Goal: Task Accomplishment & Management: Manage account settings

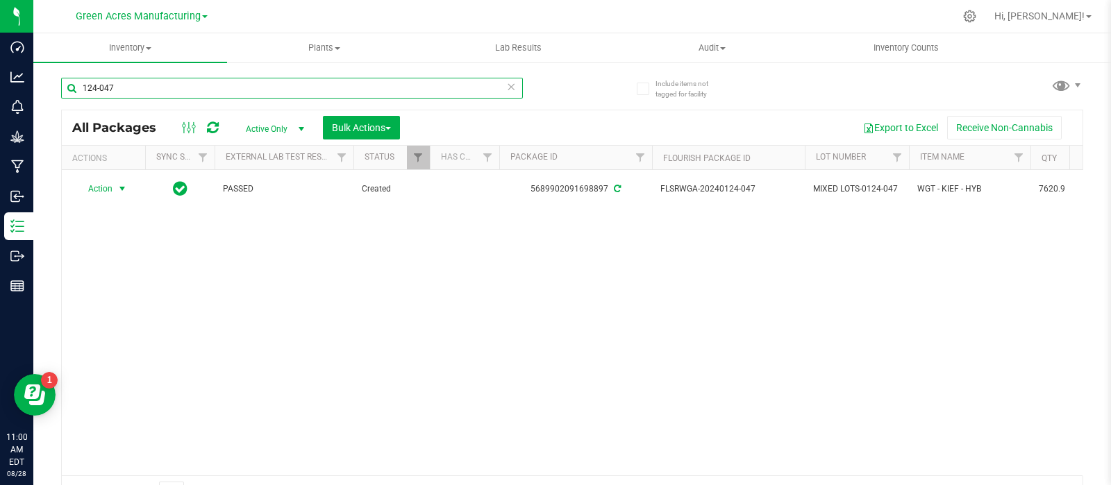
click at [279, 92] on input "124-047" at bounding box center [292, 88] width 462 height 21
paste input "SN-250808-ARZ-FF-09-8/2"
type input "SN-250808-ARZ-FF-09-8/27"
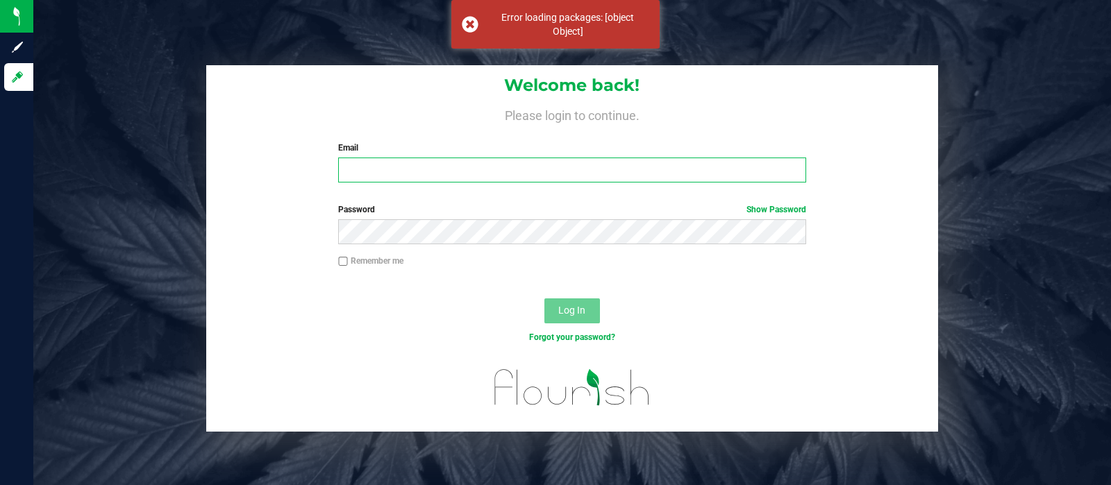
type input "[EMAIL_ADDRESS][DOMAIN_NAME]"
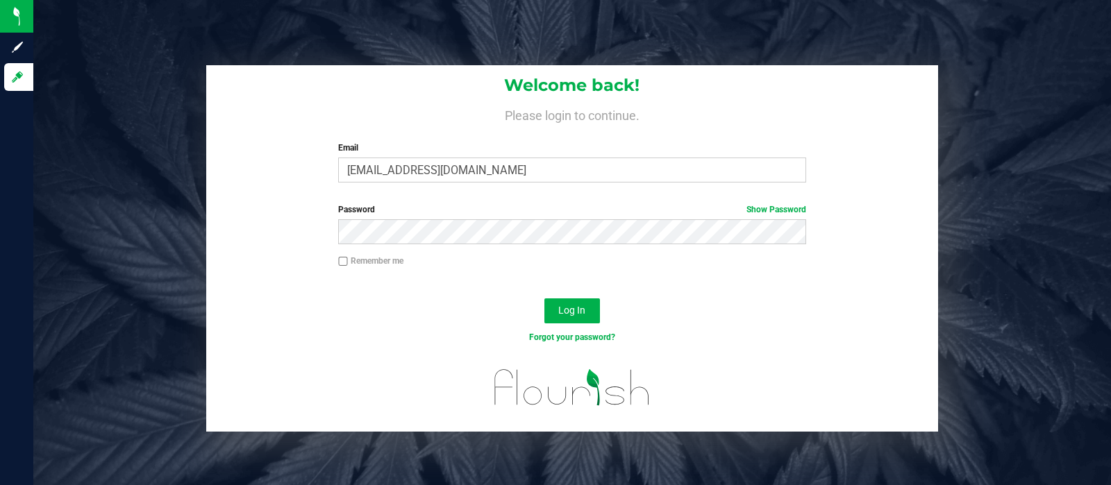
click at [591, 299] on button "Log In" at bounding box center [573, 311] width 56 height 25
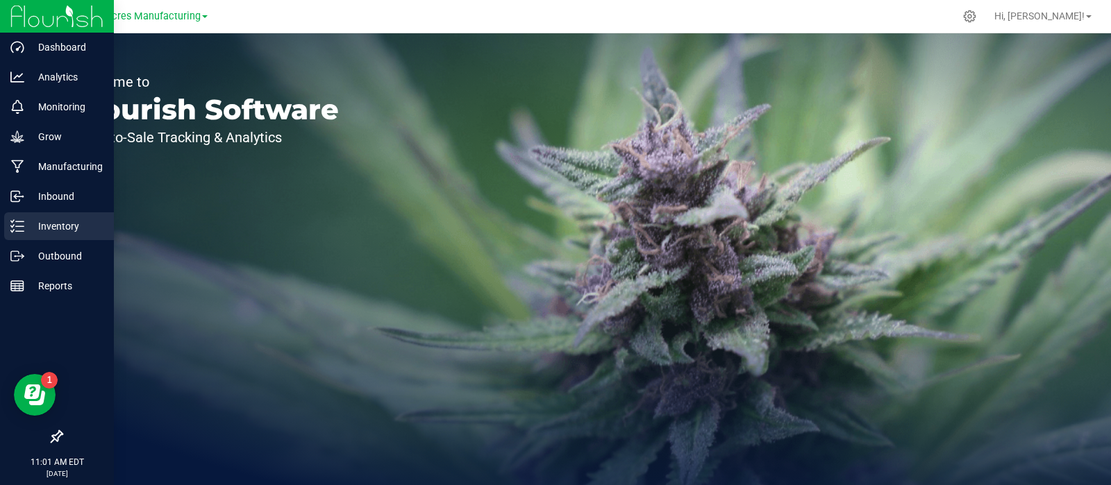
click at [13, 231] on icon at bounding box center [17, 226] width 14 height 14
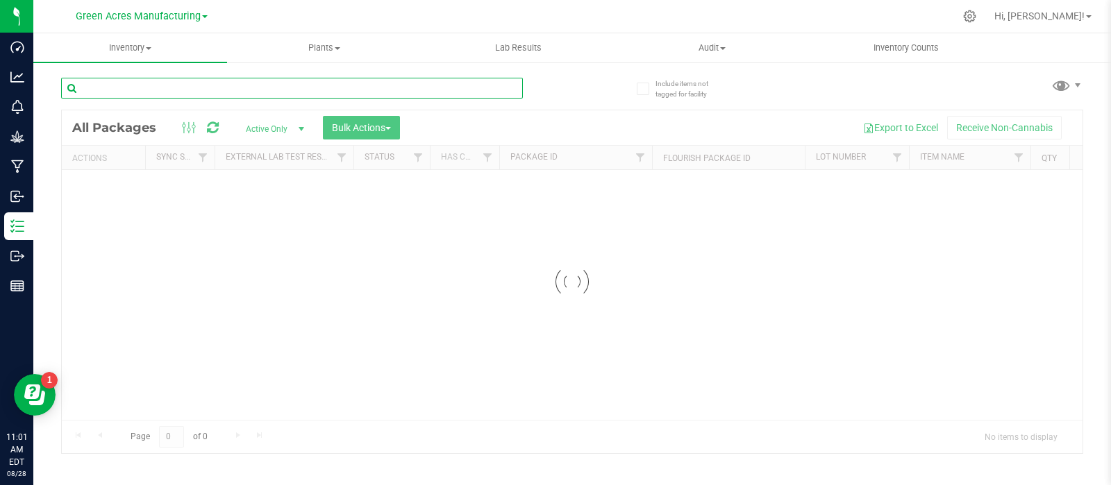
click at [149, 92] on input "text" at bounding box center [292, 88] width 462 height 21
paste input "SN-250808-ARZ-FF-09-8/27"
type input "SN-250808-ARZ-FF-09-8/27"
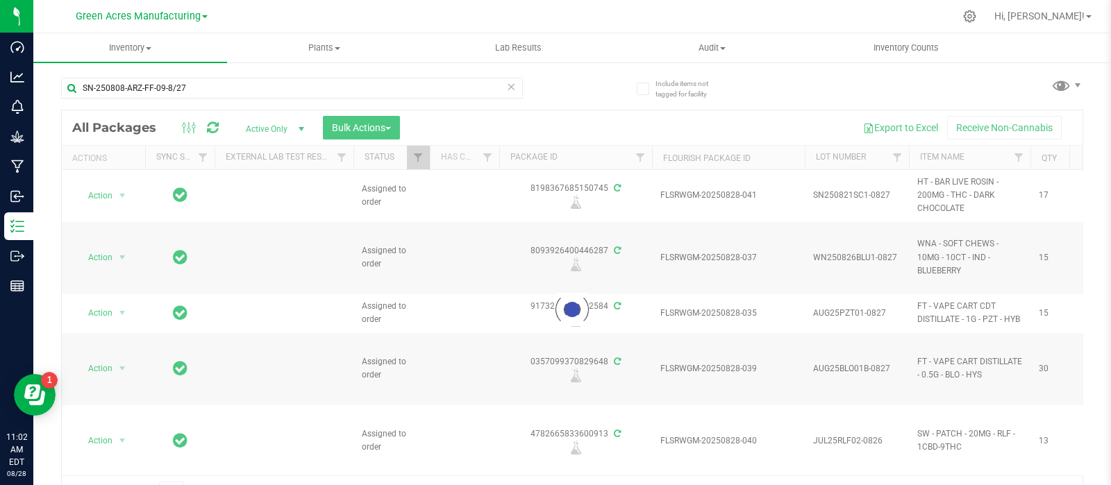
click at [1087, 249] on div "Include items not tagged for facility SN-250808-ARZ-FF-09-8/27 Loading... All P…" at bounding box center [572, 273] width 1078 height 424
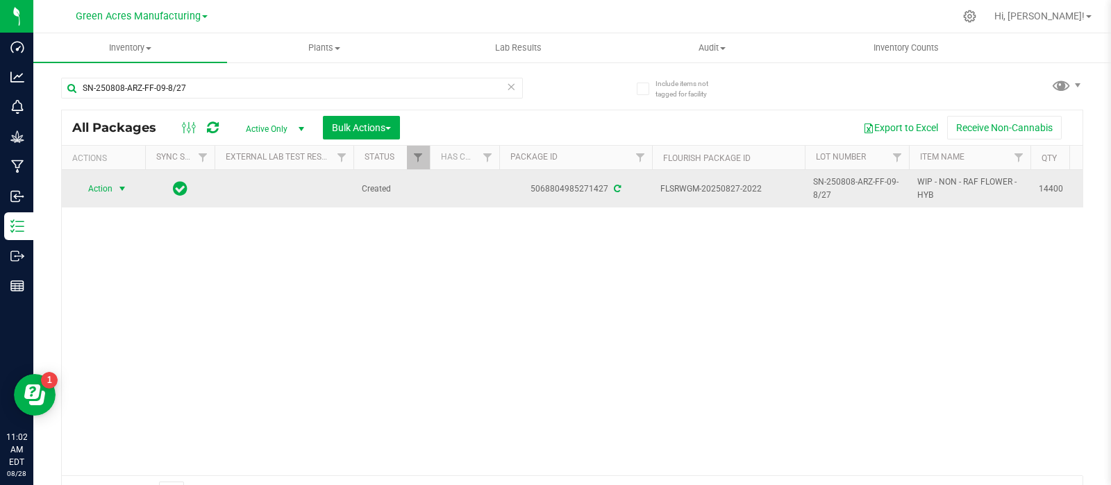
click at [118, 187] on span "select" at bounding box center [122, 188] width 11 height 11
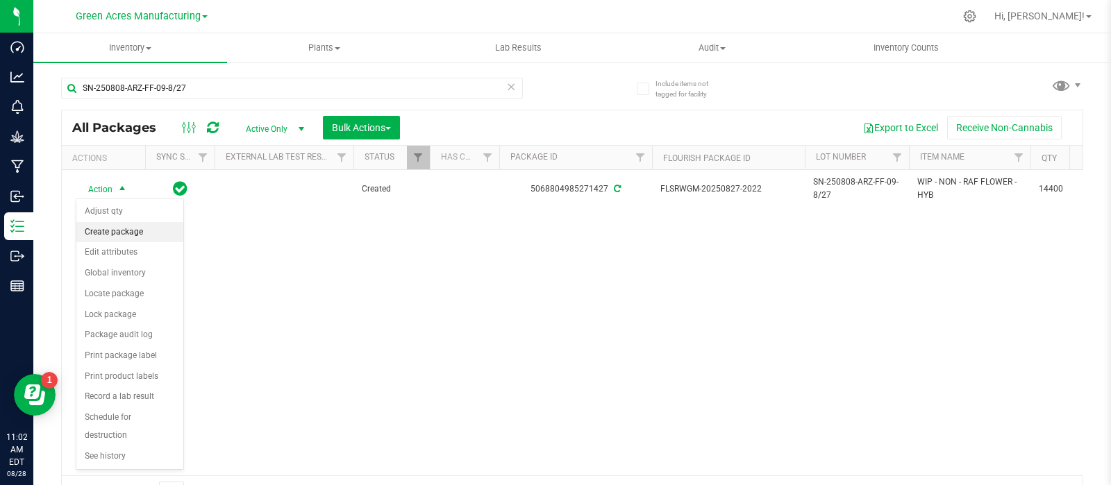
click at [124, 229] on li "Create package" at bounding box center [129, 232] width 107 height 21
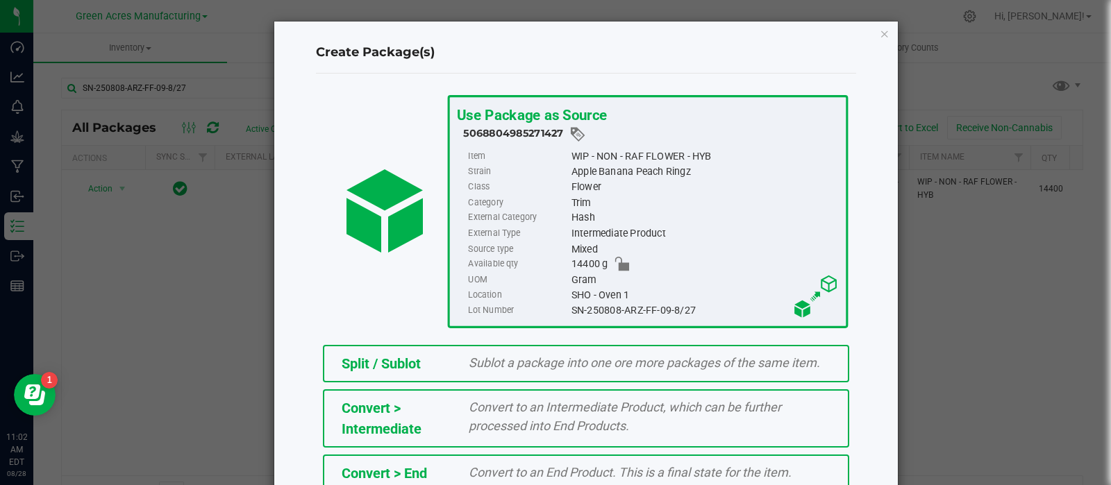
scroll to position [188, 0]
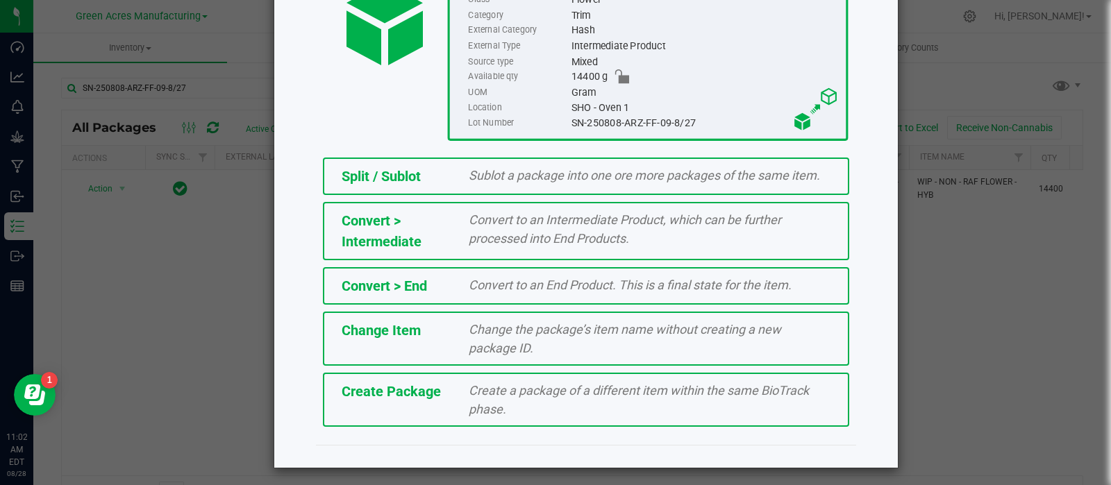
click at [417, 401] on div "Create Package Create a package of a different item within the same BioTrack ph…" at bounding box center [586, 400] width 526 height 54
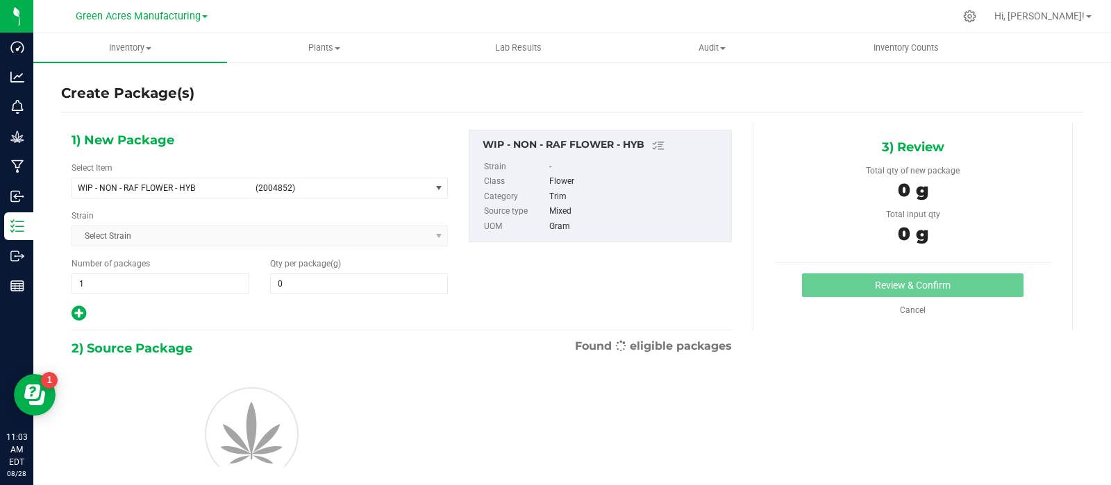
type input "0.0000"
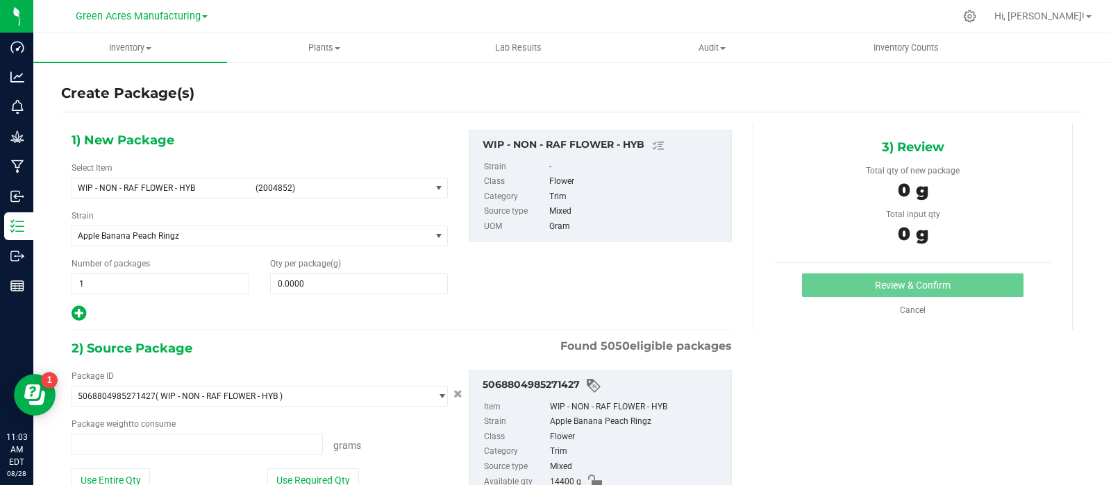
type input "0.0000 g"
click at [356, 187] on span "(2004852)" at bounding box center [340, 188] width 169 height 10
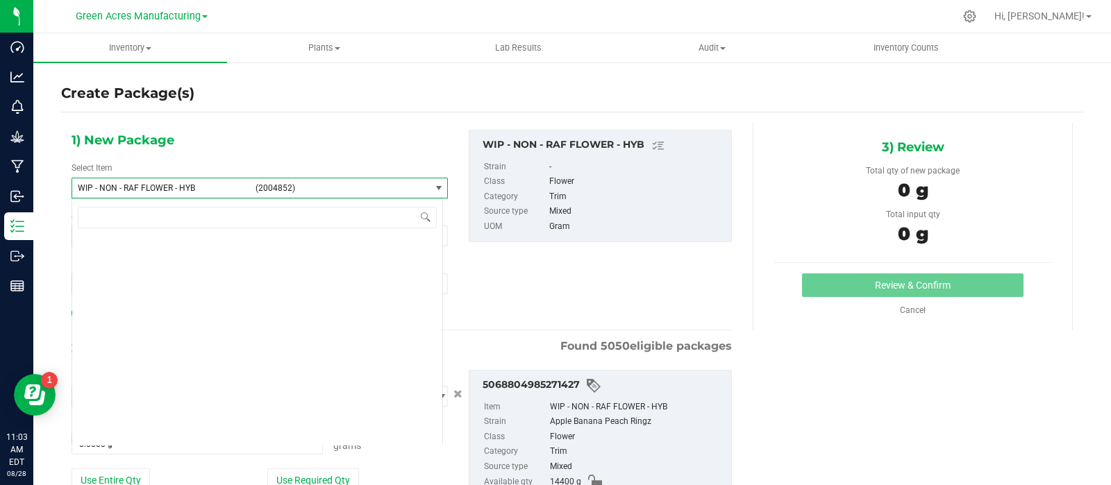
scroll to position [411208, 0]
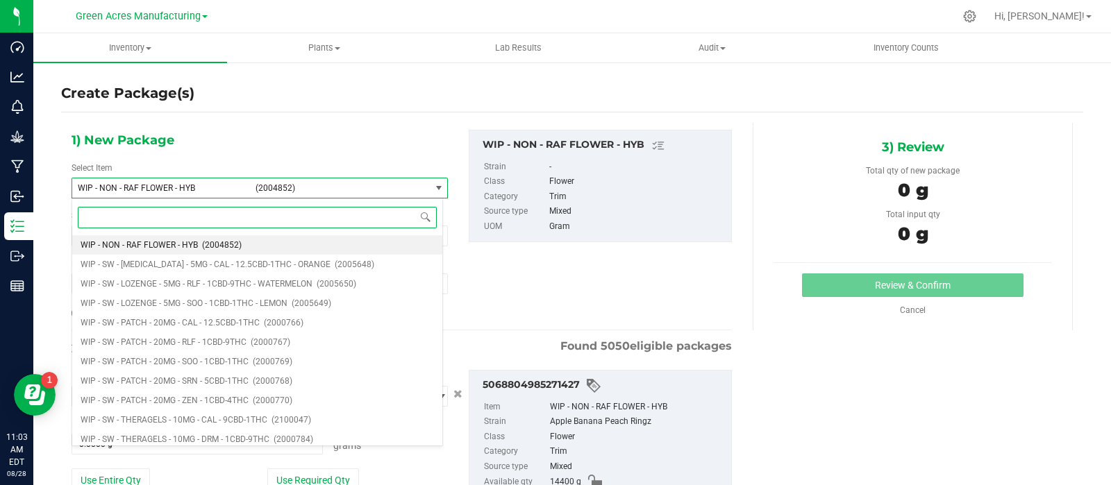
type input "h"
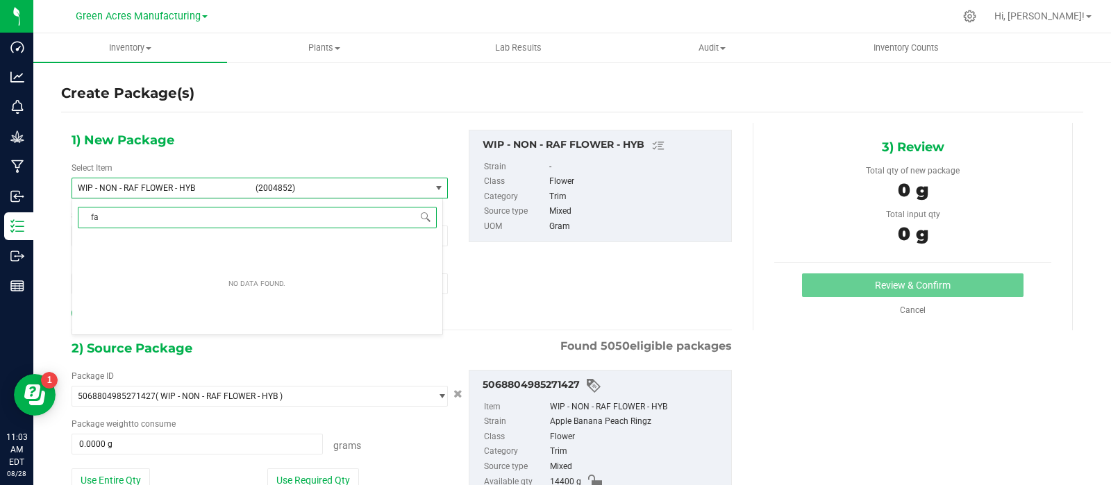
scroll to position [0, 0]
type input "f"
type input "raf"
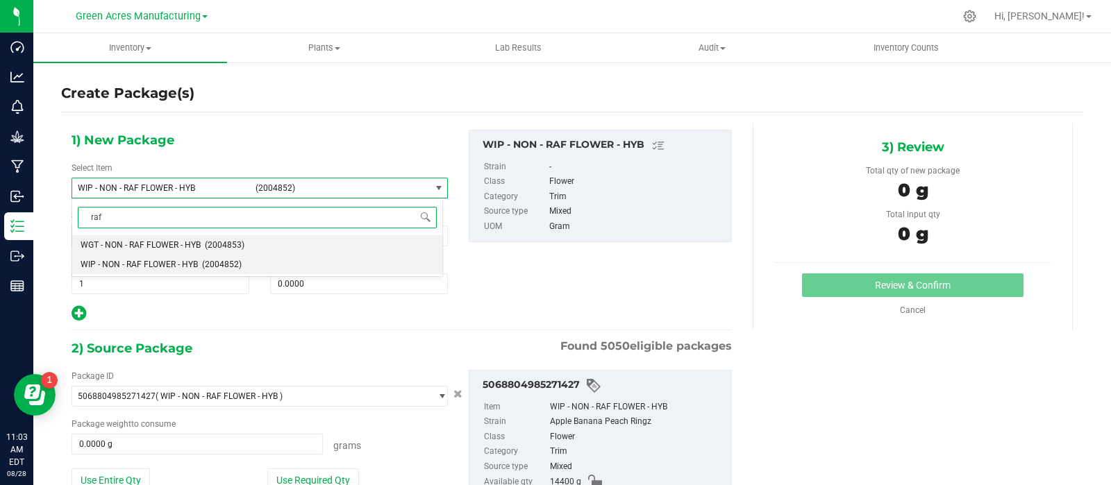
click at [191, 248] on span "WGT - NON - RAF FLOWER - HYB" at bounding box center [141, 245] width 120 height 10
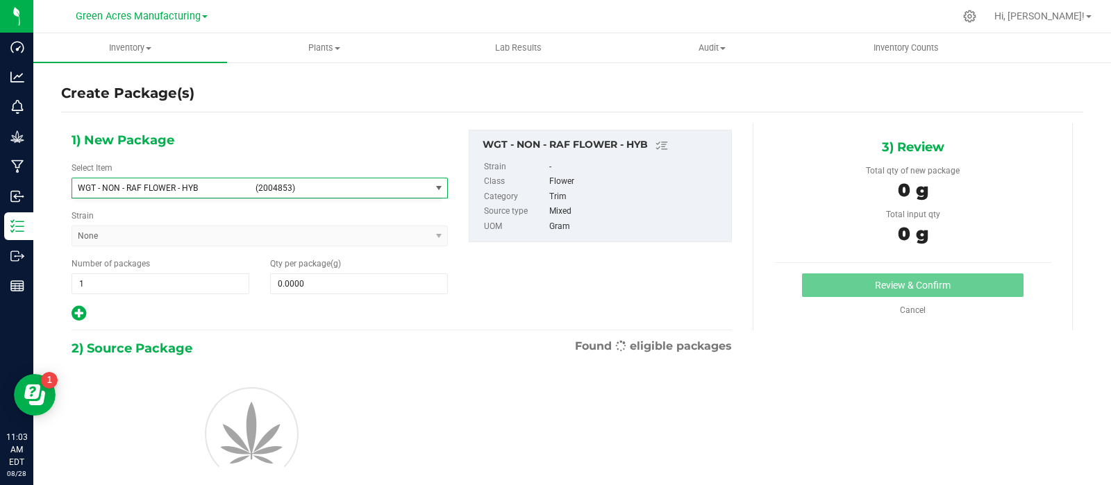
type input "0.0000"
click at [307, 290] on span at bounding box center [359, 284] width 178 height 21
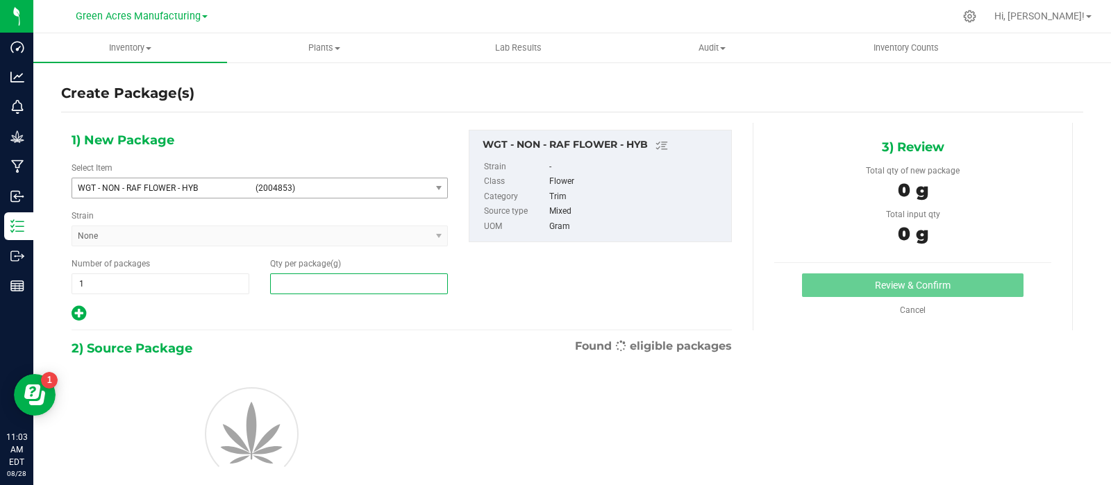
type input "3"
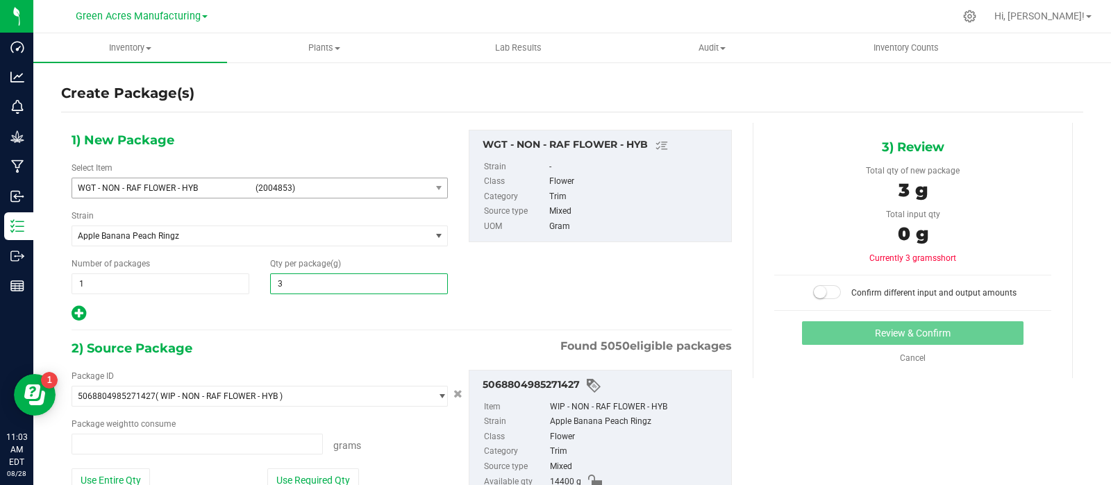
type input "0.0000 g"
type input "3185"
type input "3,185.0000"
click at [117, 474] on button "Use Entire Qty" at bounding box center [111, 481] width 78 height 24
type input "14400.0000 g"
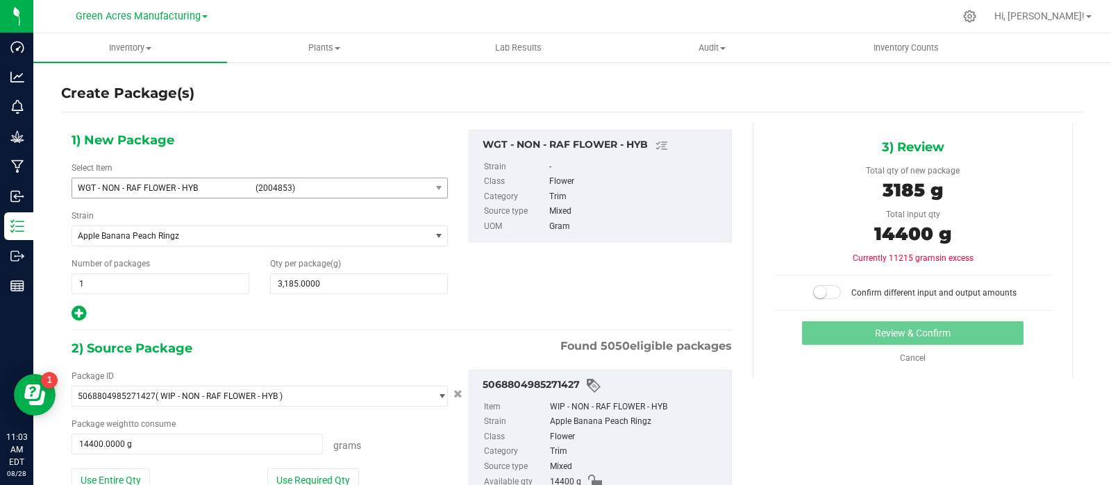
scroll to position [96, 0]
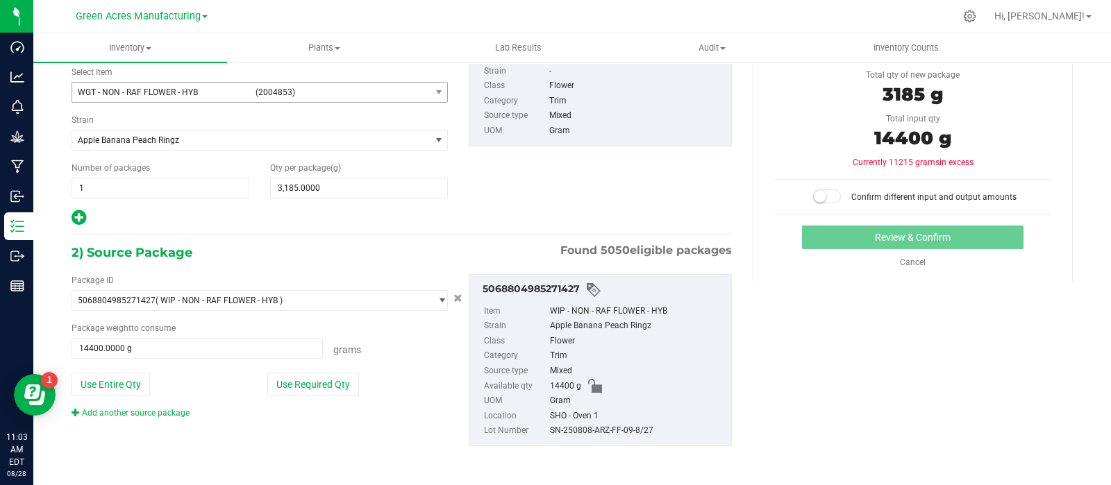
click at [816, 186] on div "Confirm different input and output amounts" at bounding box center [912, 191] width 277 height 25
click at [816, 192] on small at bounding box center [820, 196] width 13 height 13
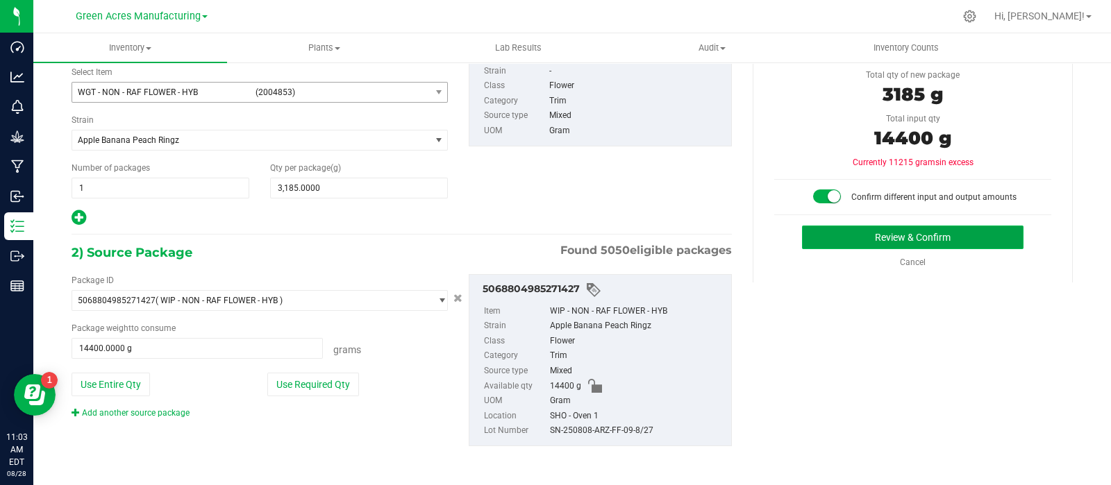
click at [810, 241] on button "Review & Confirm" at bounding box center [913, 238] width 222 height 24
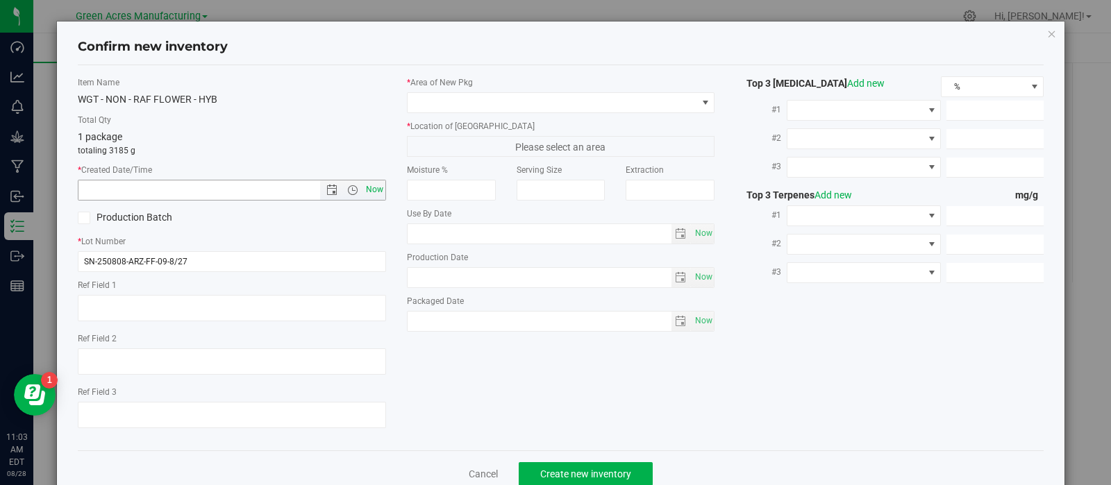
click at [370, 185] on span "Now" at bounding box center [375, 190] width 24 height 20
type input "[DATE] 11:03 AM"
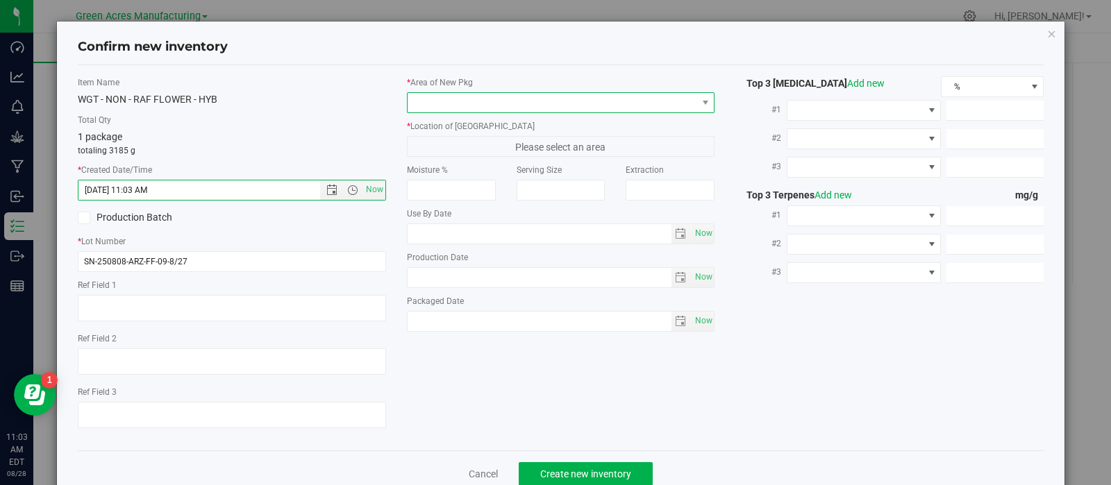
click at [482, 102] on span at bounding box center [553, 102] width 290 height 19
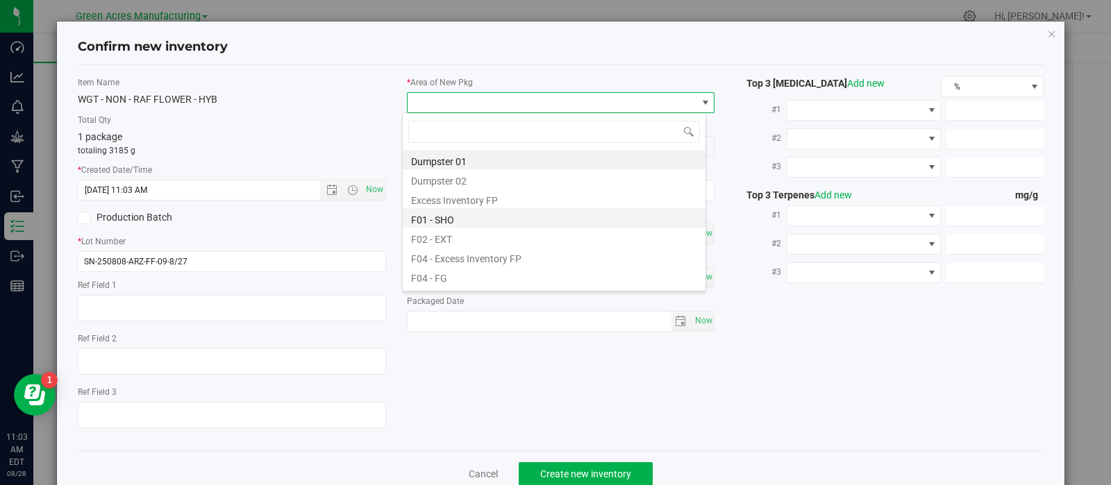
scroll to position [20, 304]
click at [460, 220] on li "F01 - SHO" at bounding box center [554, 217] width 303 height 19
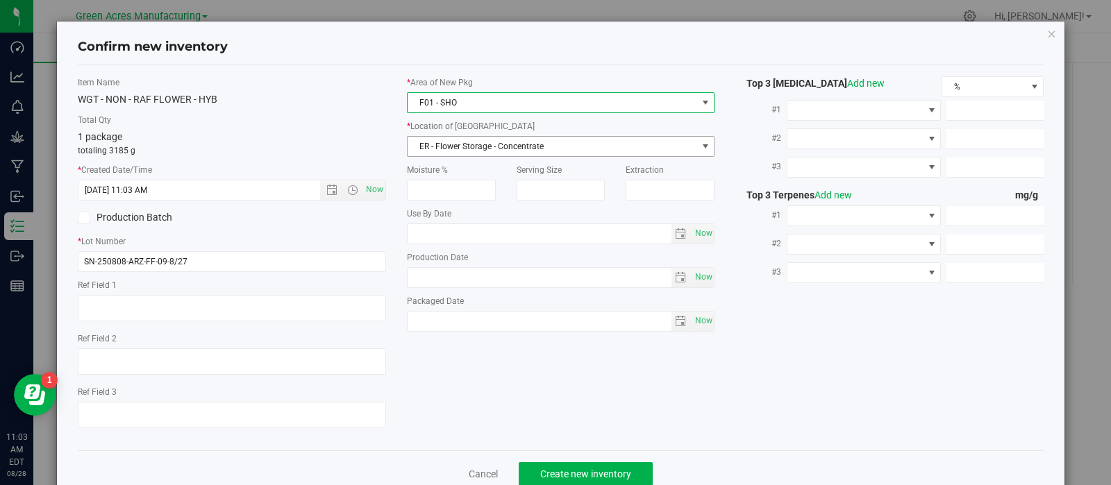
click at [450, 149] on span "ER - Flower Storage - Concentrate" at bounding box center [553, 146] width 290 height 19
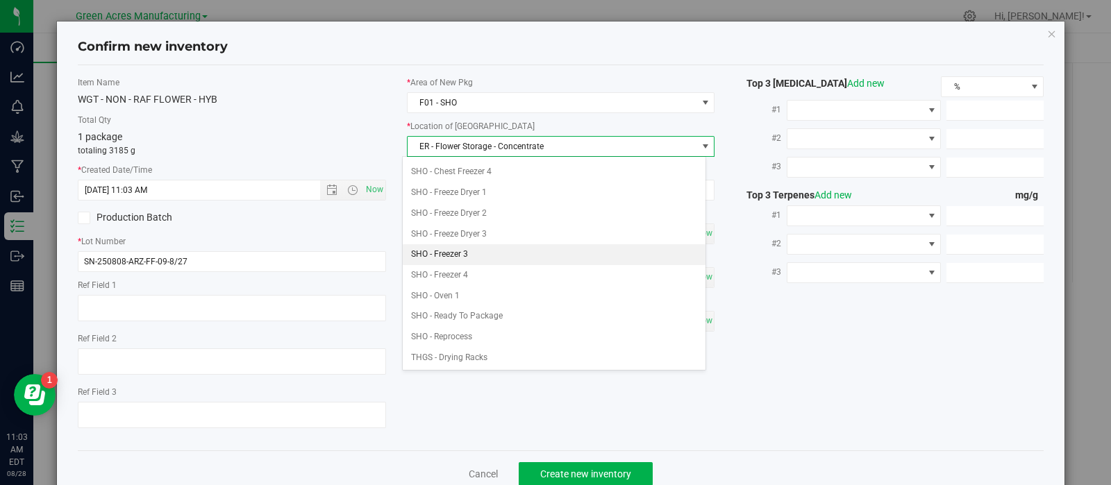
scroll to position [383, 0]
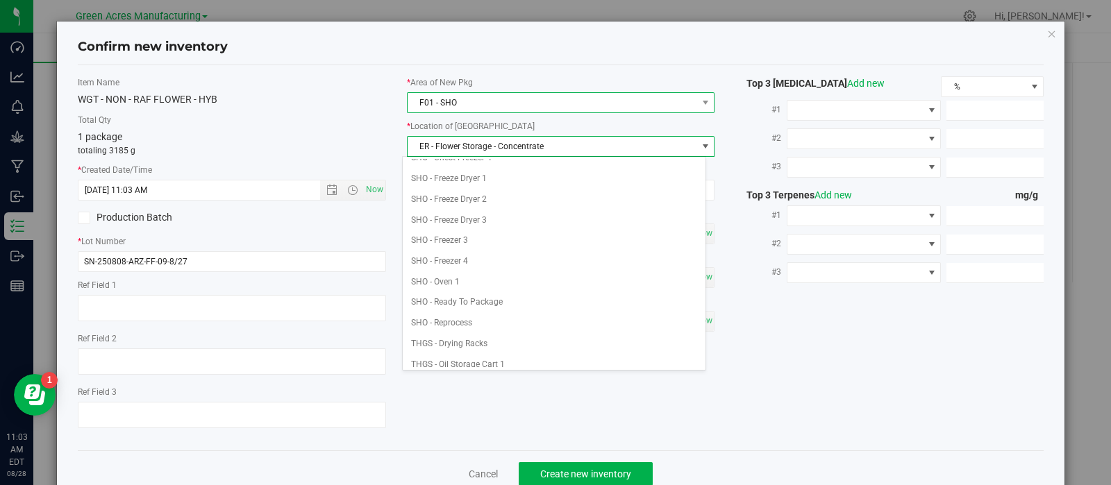
click at [441, 102] on span "F01 - SHO" at bounding box center [553, 102] width 290 height 19
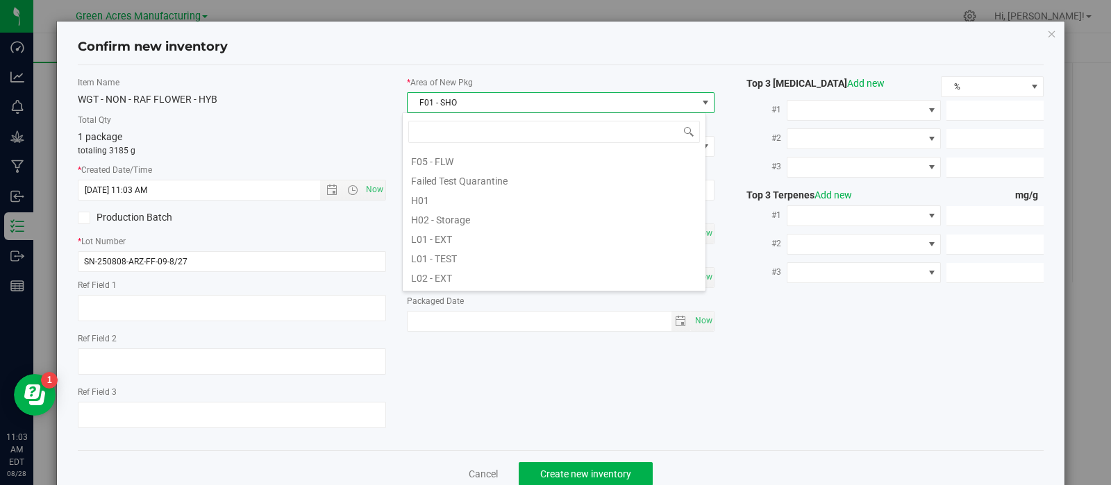
scroll to position [181, 0]
click at [448, 267] on li "L02 - EXT" at bounding box center [554, 270] width 303 height 19
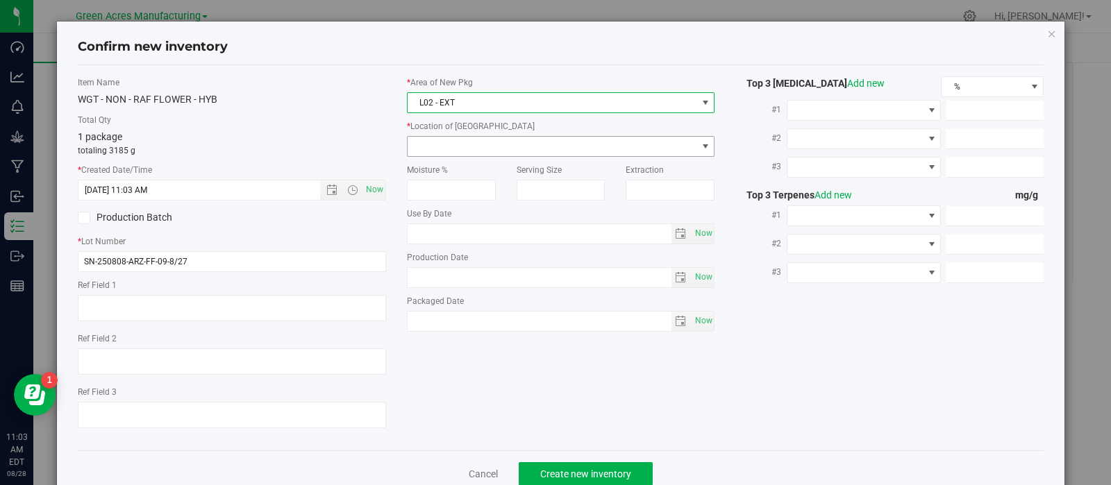
click at [443, 149] on span at bounding box center [553, 146] width 290 height 19
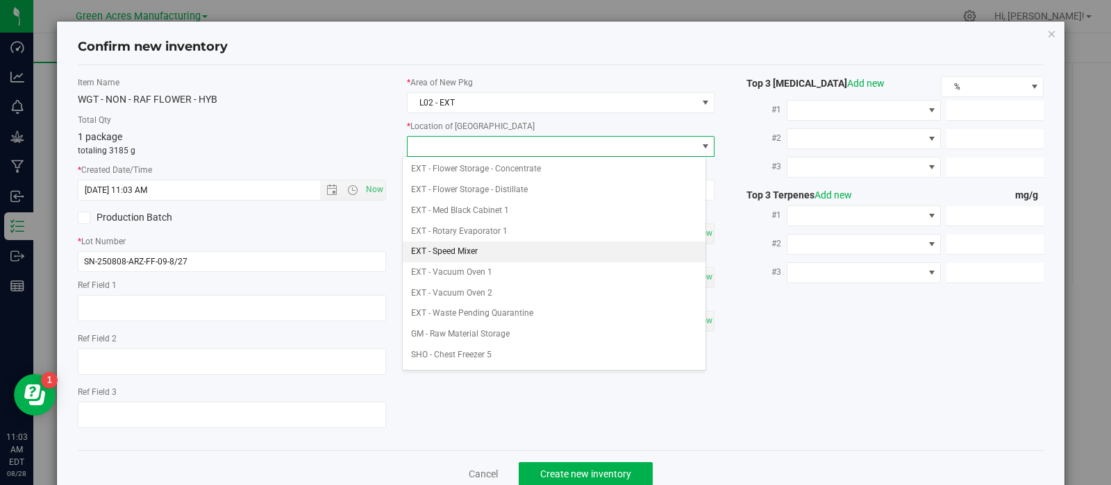
scroll to position [219, 0]
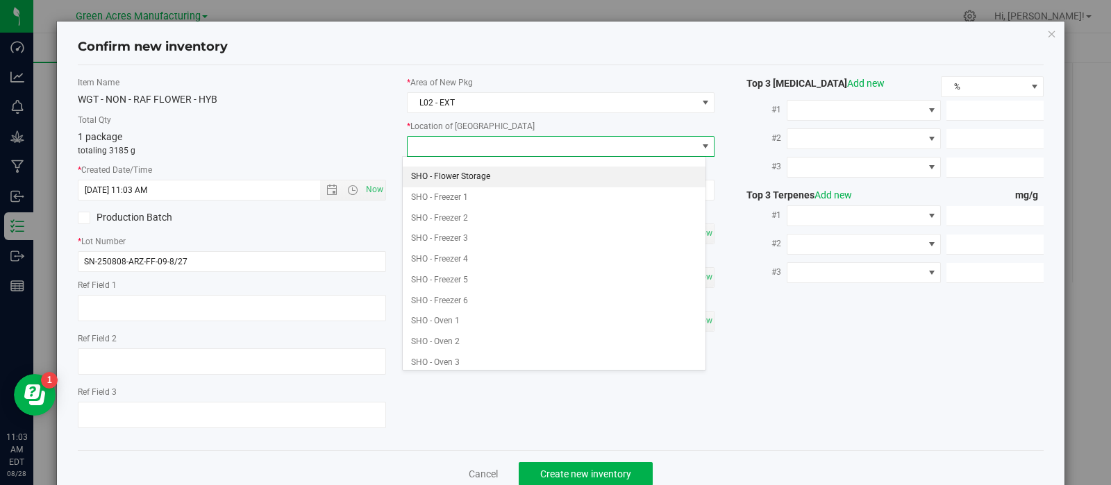
click at [455, 171] on li "SHO - Flower Storage" at bounding box center [554, 177] width 303 height 21
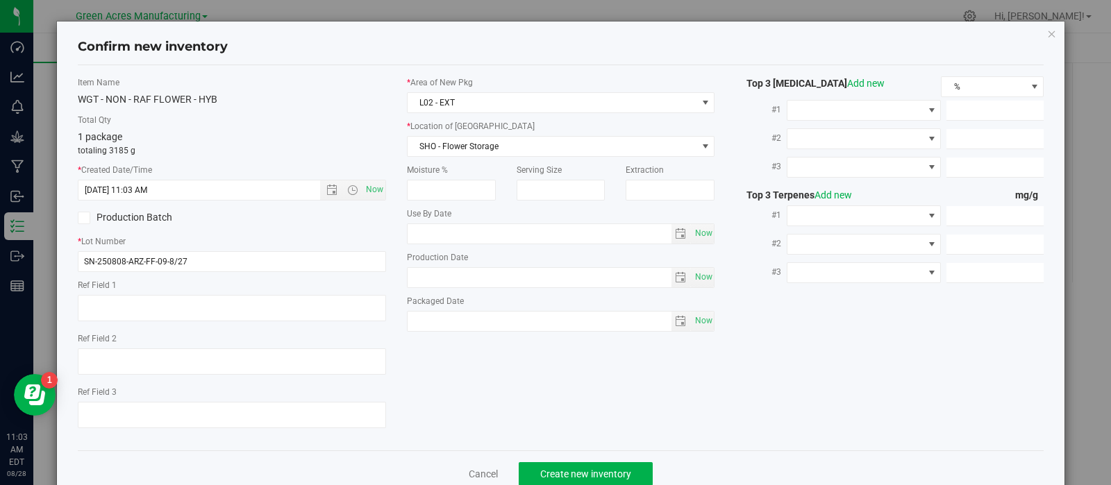
click at [533, 463] on div "Cancel Create new inventory" at bounding box center [561, 474] width 967 height 47
click at [540, 474] on span "Create new inventory" at bounding box center [585, 474] width 91 height 11
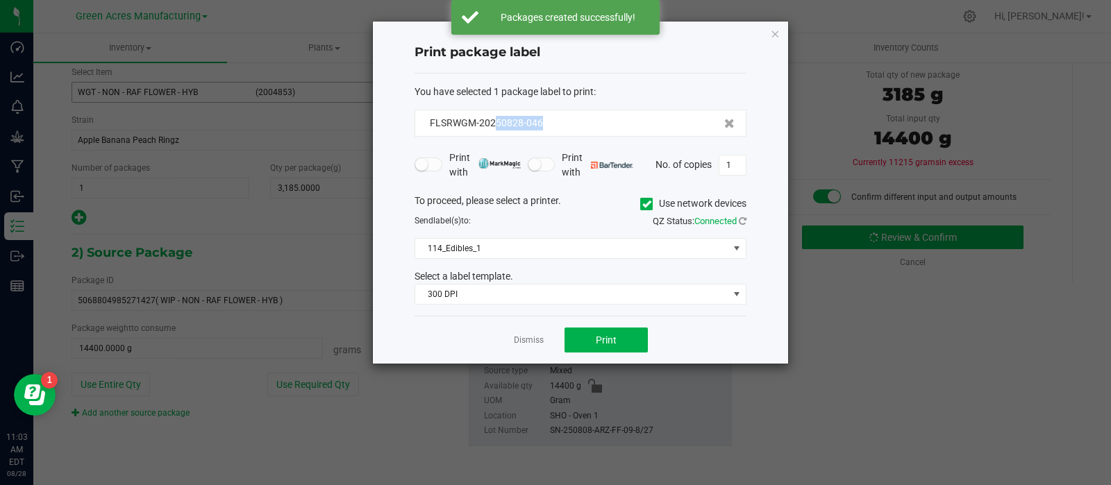
drag, startPoint x: 580, startPoint y: 124, endPoint x: 497, endPoint y: 133, distance: 83.8
click at [497, 133] on div "FLSRWGM-20250828-046" at bounding box center [581, 123] width 332 height 27
click at [554, 144] on form "You have selected 1 package label to print : FLSRWGM-20250828-046 Print with Pr…" at bounding box center [581, 195] width 332 height 221
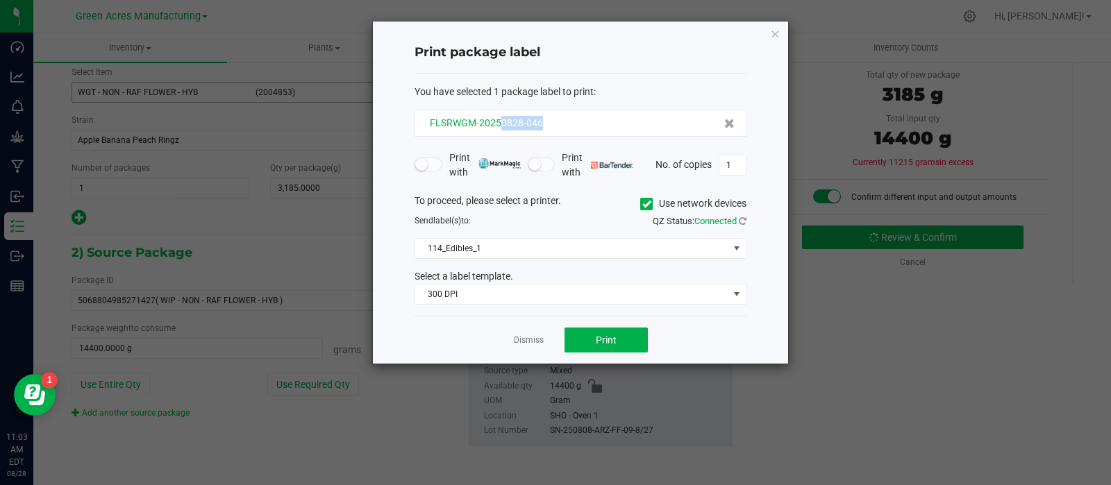
drag, startPoint x: 549, startPoint y: 126, endPoint x: 497, endPoint y: 127, distance: 51.4
click at [497, 127] on div "FLSRWGM-20250828-046" at bounding box center [580, 123] width 308 height 15
copy span "0828-046"
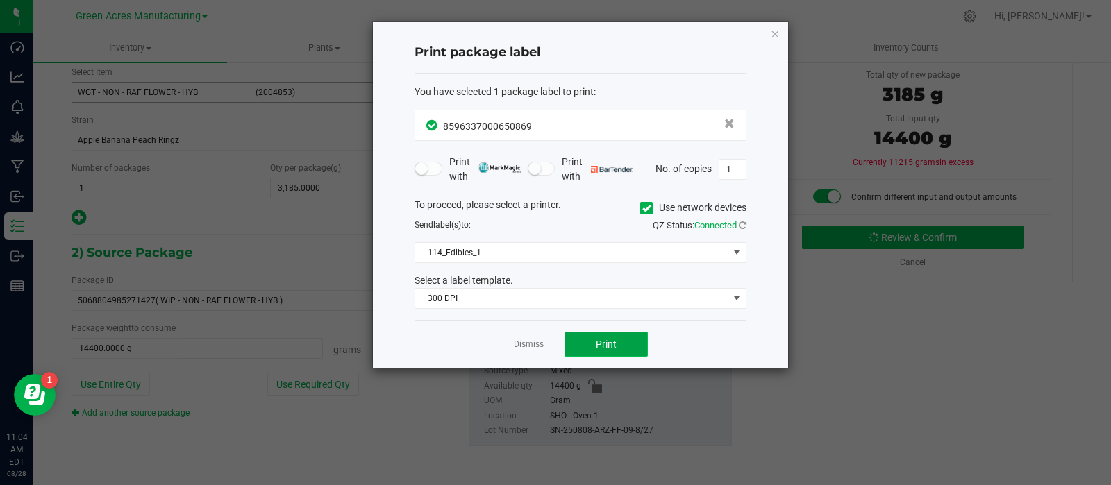
click at [585, 335] on button "Print" at bounding box center [606, 344] width 83 height 25
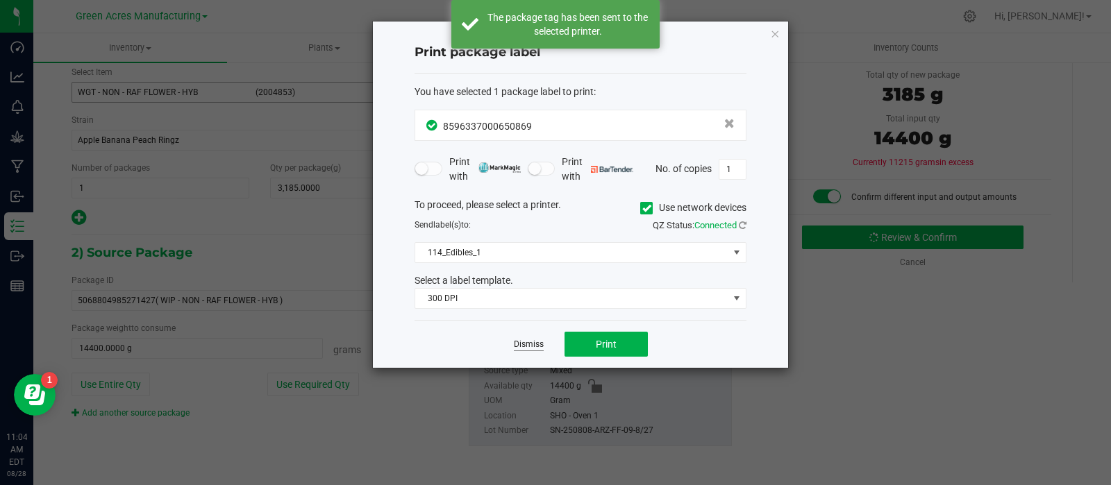
click at [524, 345] on link "Dismiss" at bounding box center [529, 345] width 30 height 12
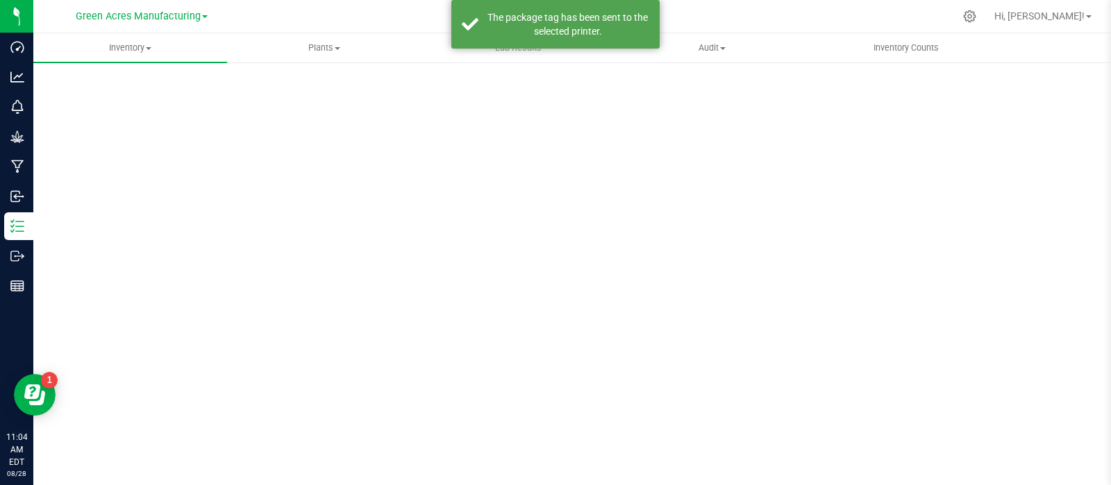
scroll to position [10, 0]
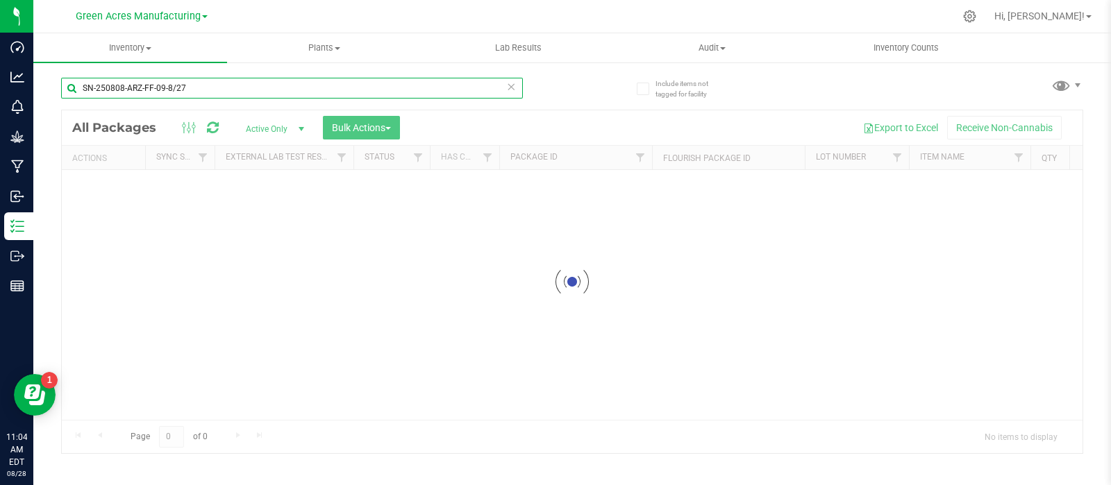
click at [202, 89] on input "SN-250808-ARZ-FF-09-8/27" at bounding box center [292, 88] width 462 height 21
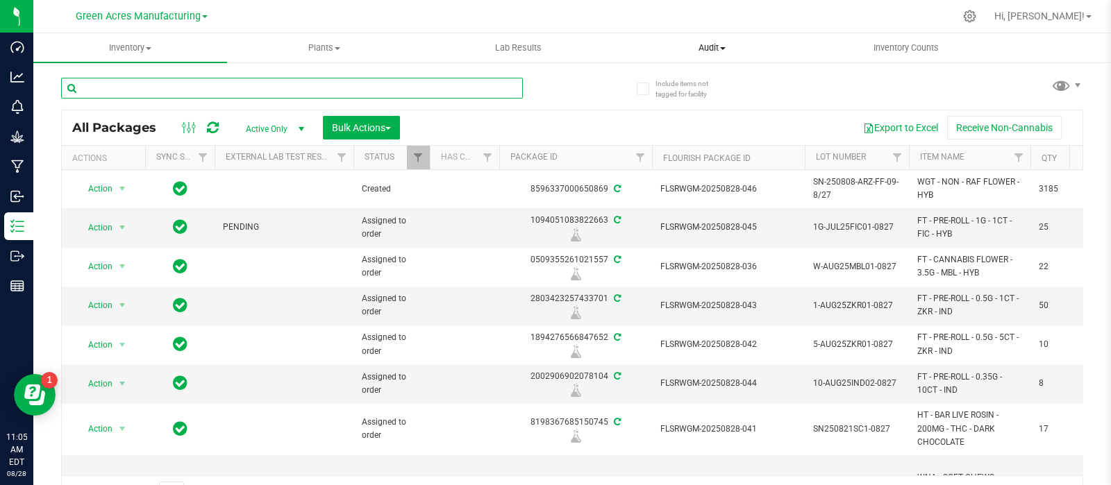
paste input "LH-AUG25ARZ06"
type input "LH-AUG25ARZ06"
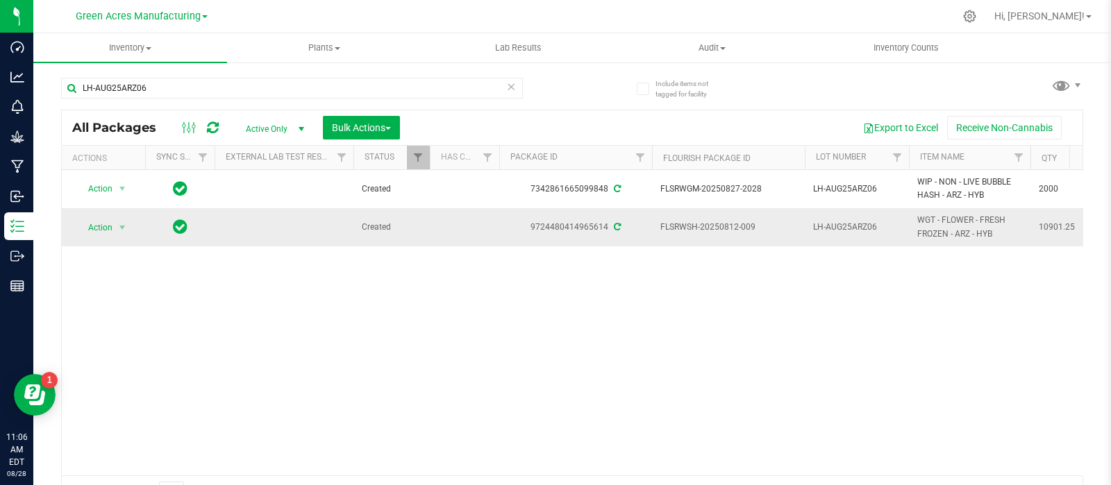
click at [118, 238] on td "Action Action Adjust qty Create package Edit attributes Global inventory Locate…" at bounding box center [103, 227] width 83 height 38
click at [113, 215] on td "Action Action Adjust qty Create package Edit attributes Global inventory Locate…" at bounding box center [103, 227] width 83 height 38
click at [115, 233] on span "select" at bounding box center [122, 227] width 17 height 19
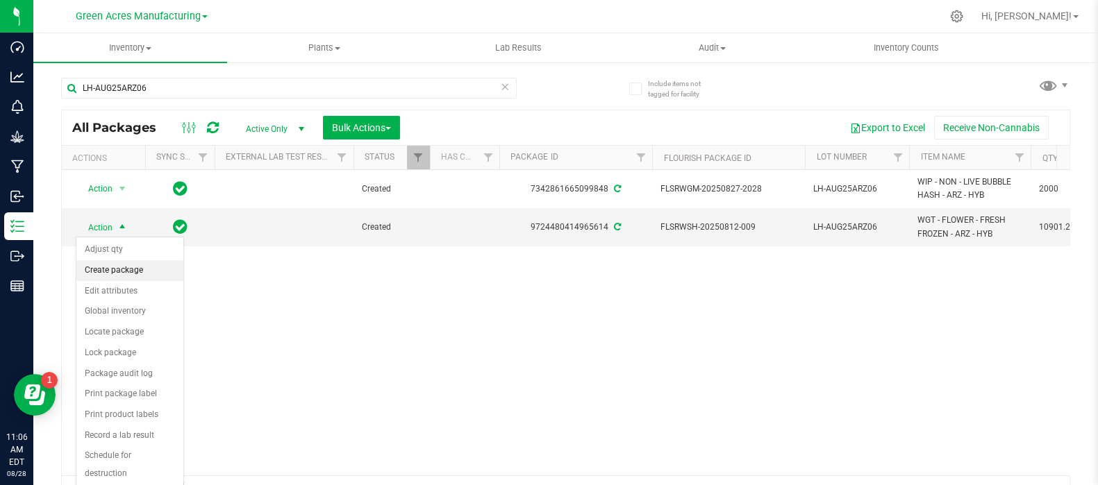
click at [136, 279] on li "Create package" at bounding box center [129, 270] width 107 height 21
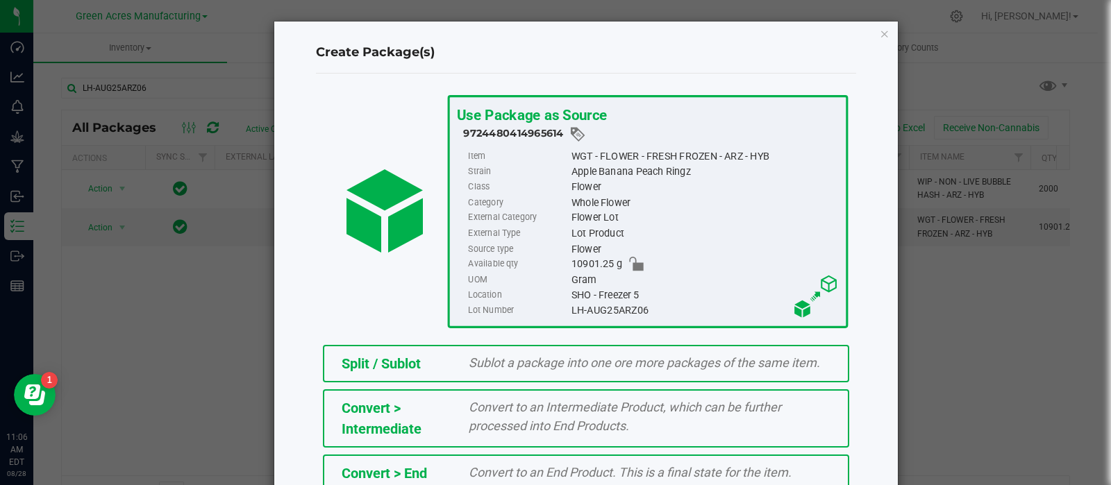
scroll to position [249, 0]
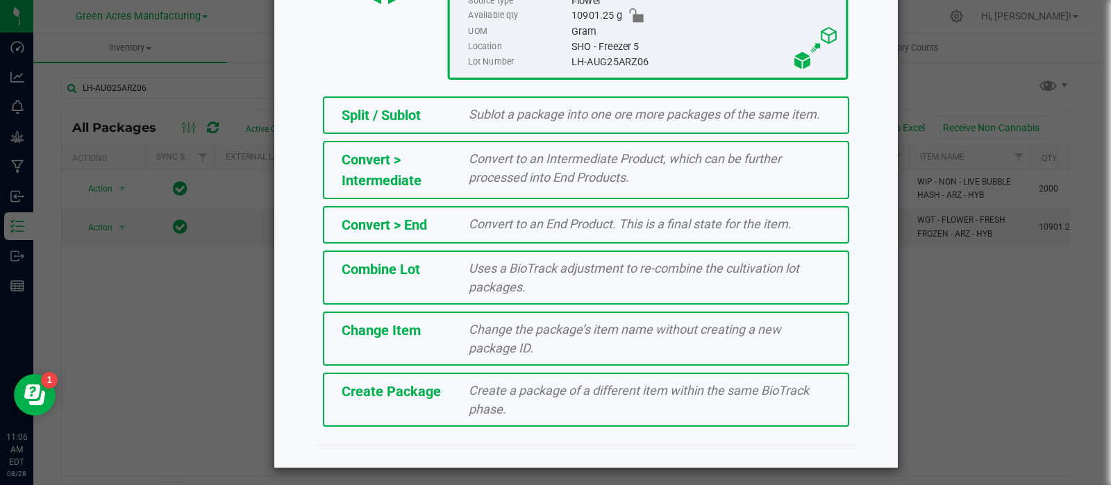
click at [386, 393] on span "Create Package" at bounding box center [391, 391] width 99 height 17
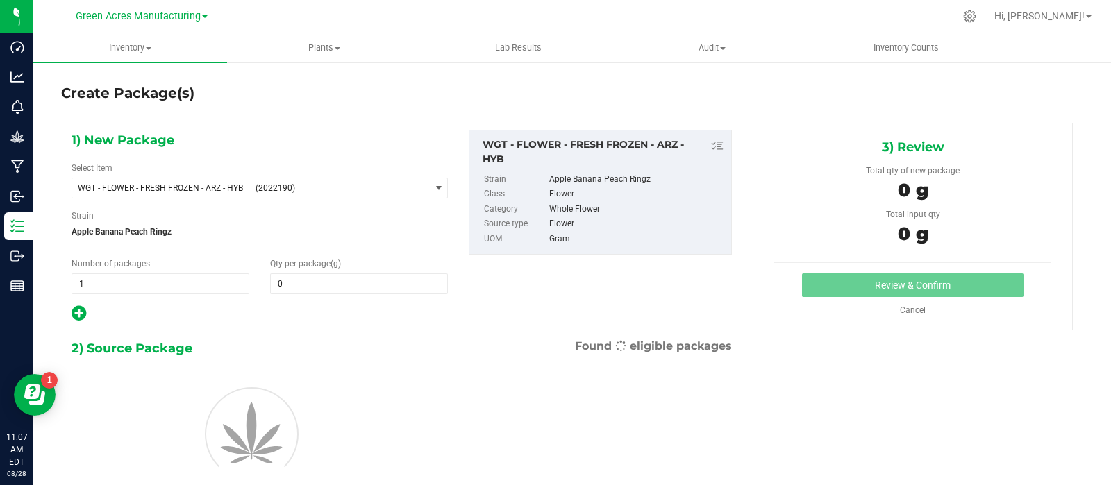
type input "0.0000"
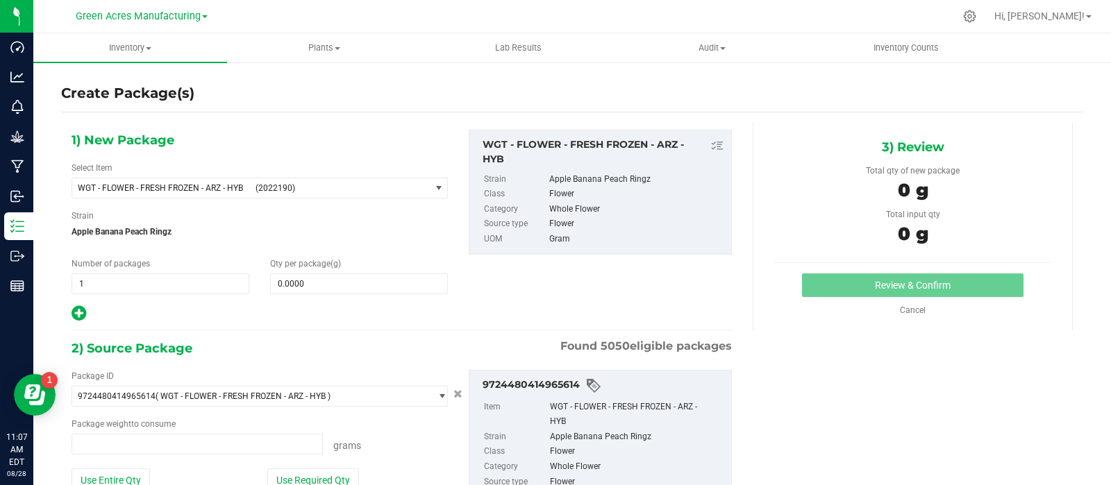
type input "0.0000 g"
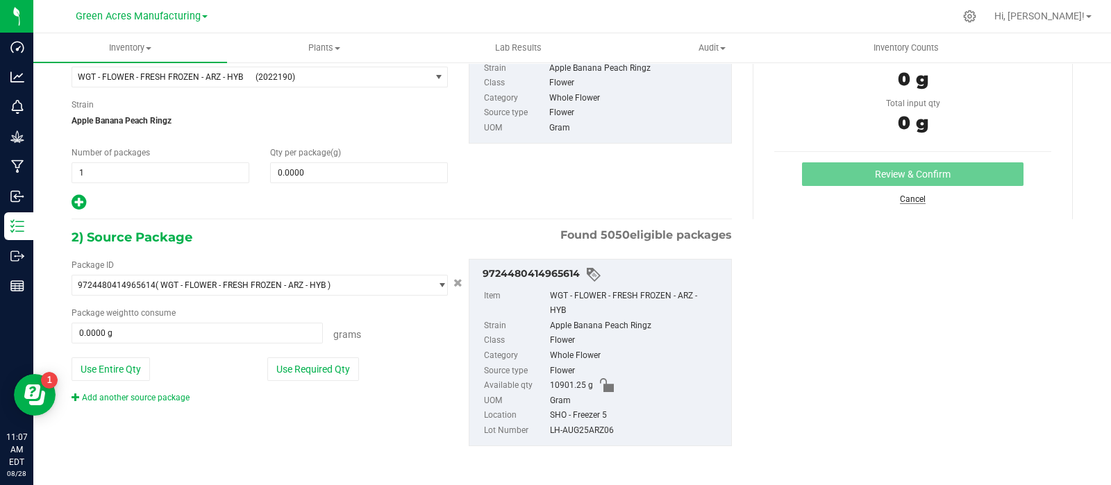
click at [900, 198] on link "Cancel" at bounding box center [913, 199] width 26 height 10
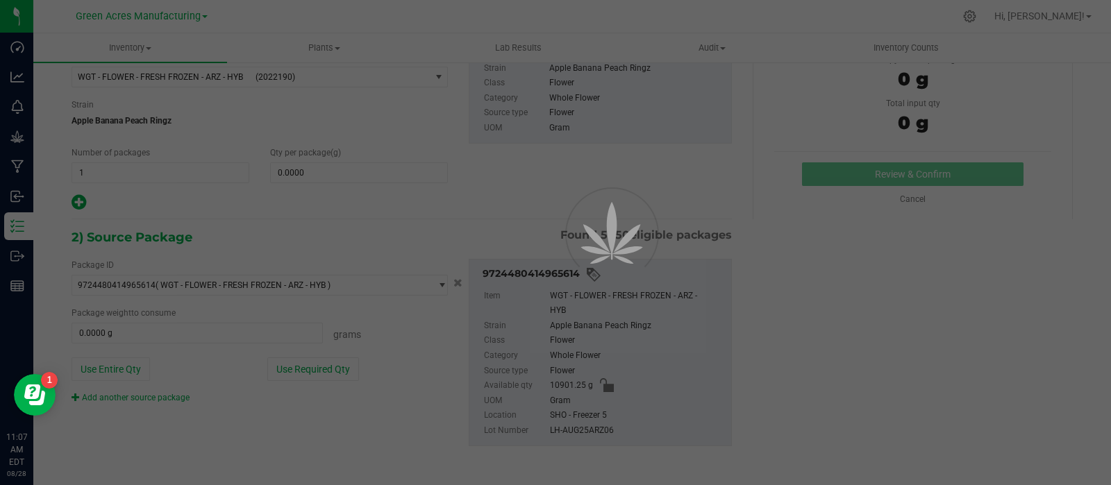
scroll to position [10, 0]
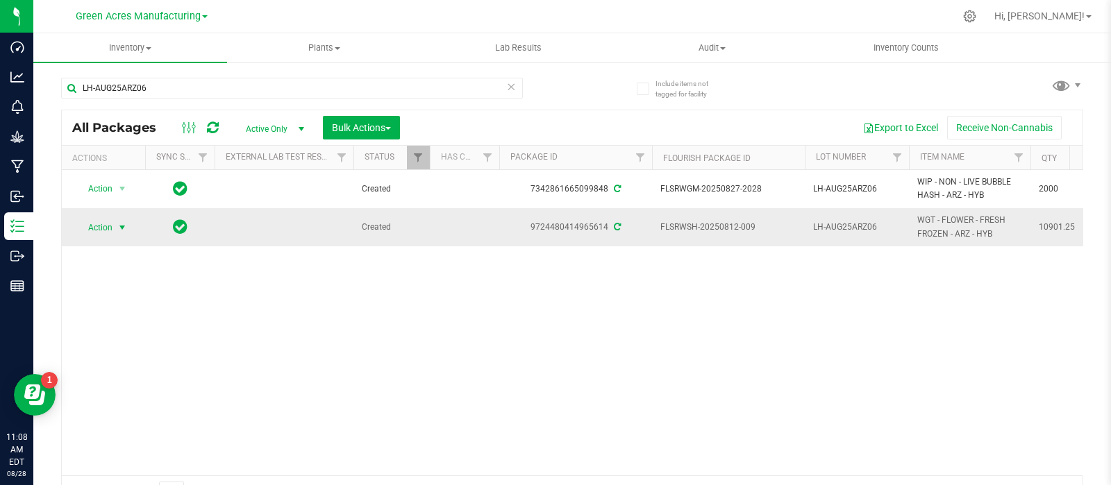
click at [119, 227] on span "select" at bounding box center [122, 227] width 11 height 11
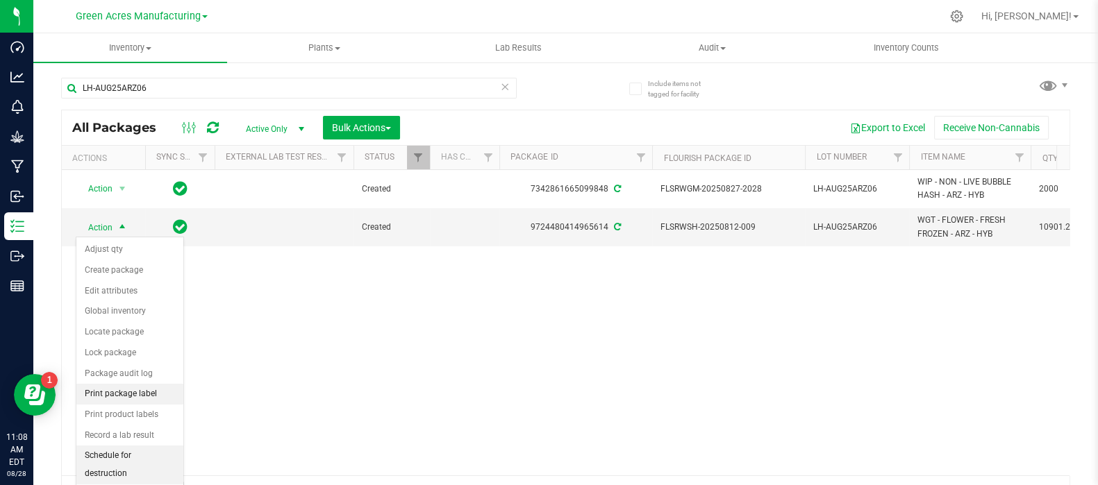
click at [131, 392] on li "Print package label" at bounding box center [129, 394] width 107 height 21
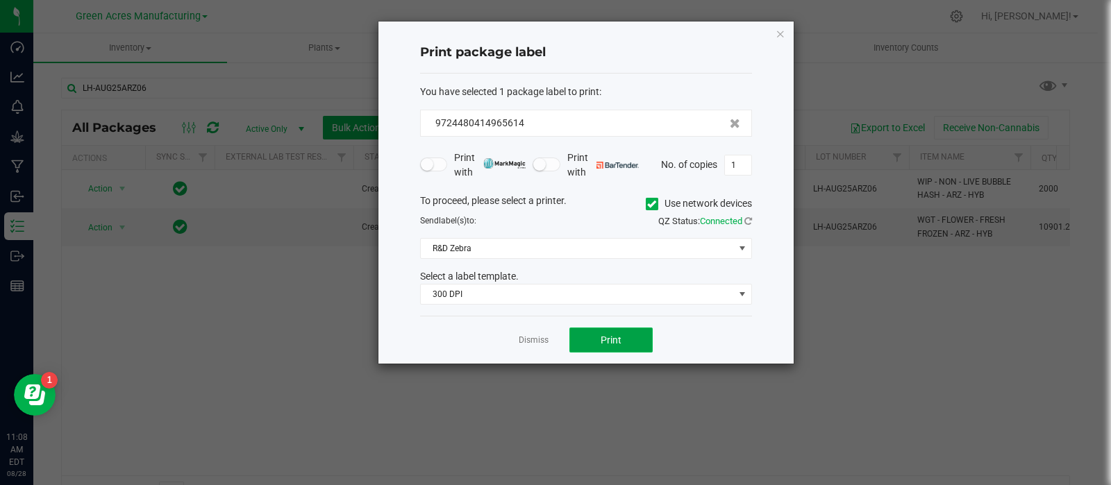
click at [599, 349] on button "Print" at bounding box center [611, 340] width 83 height 25
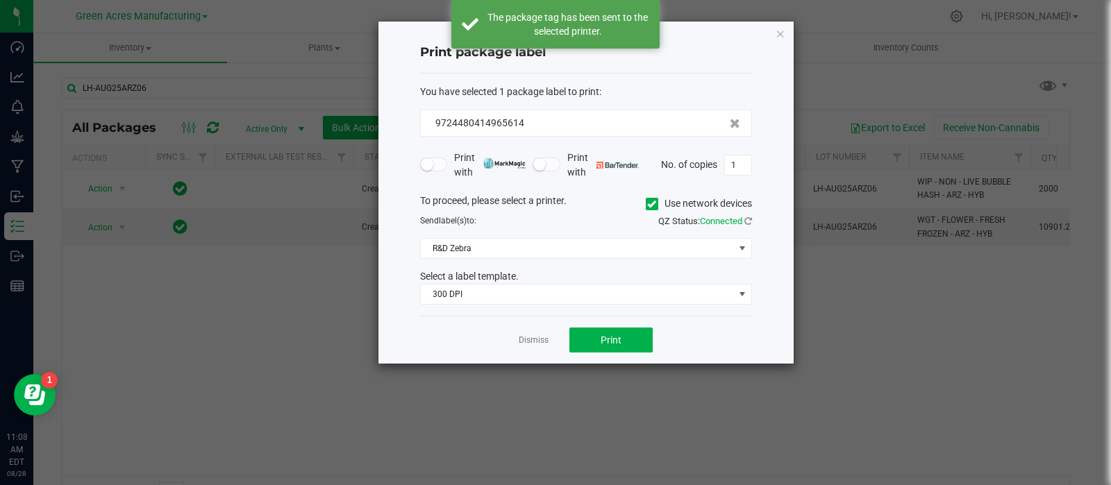
click at [541, 338] on link "Dismiss" at bounding box center [534, 341] width 30 height 12
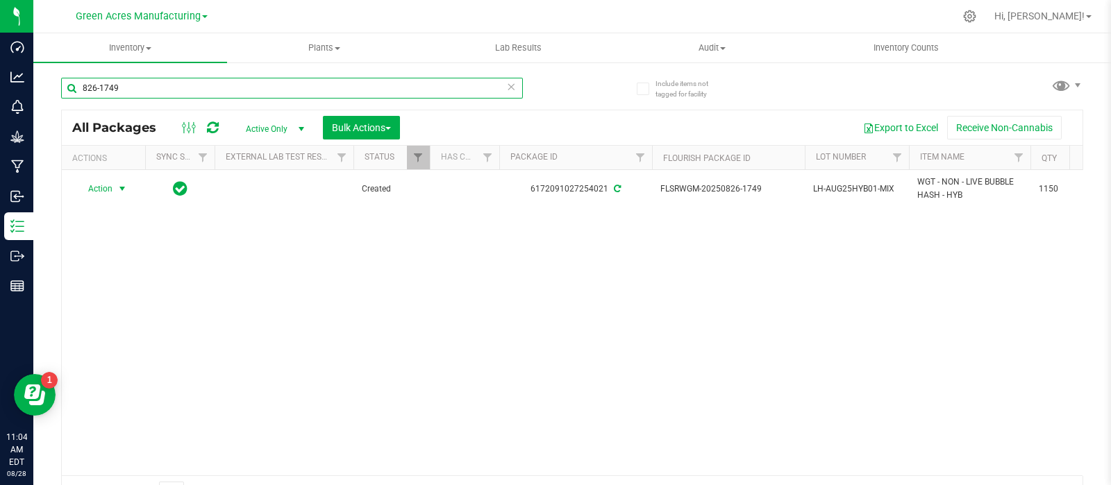
drag, startPoint x: 165, startPoint y: 95, endPoint x: 186, endPoint y: 76, distance: 28.0
click at [186, 76] on div "826-1749" at bounding box center [316, 87] width 511 height 44
click at [184, 88] on input "826-1749" at bounding box center [292, 88] width 462 height 21
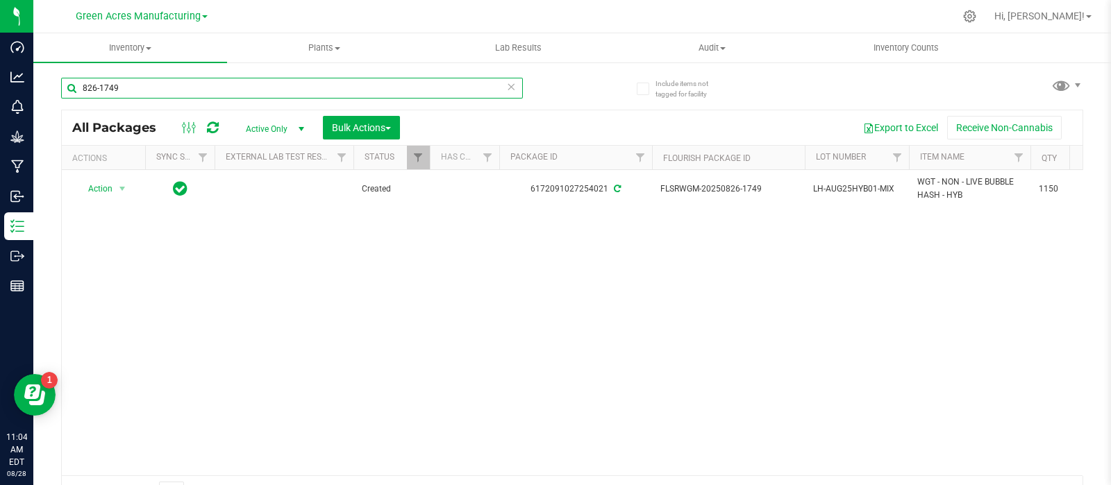
click at [184, 88] on input "826-1749" at bounding box center [292, 88] width 462 height 21
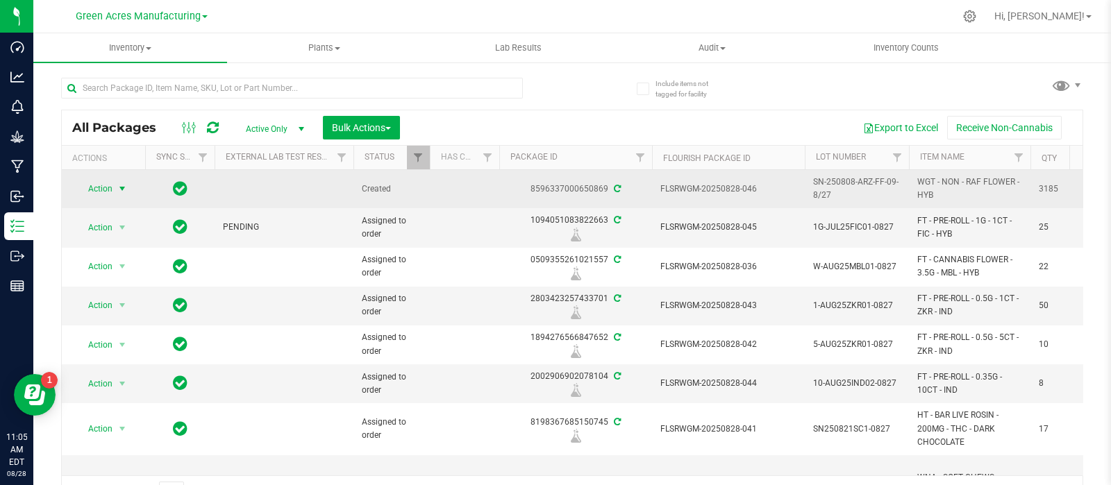
click at [125, 185] on span "select" at bounding box center [122, 188] width 11 height 11
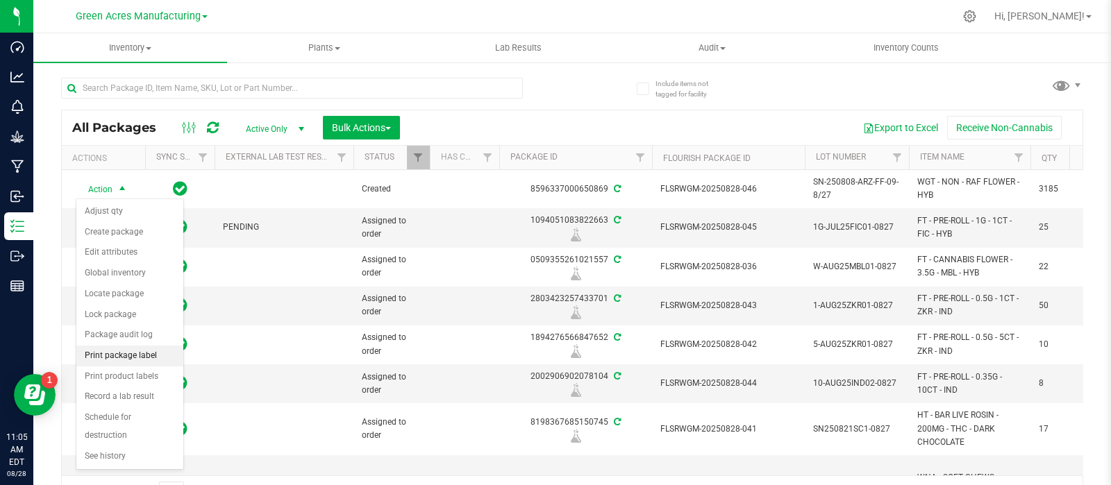
click at [125, 358] on li "Print package label" at bounding box center [129, 356] width 107 height 21
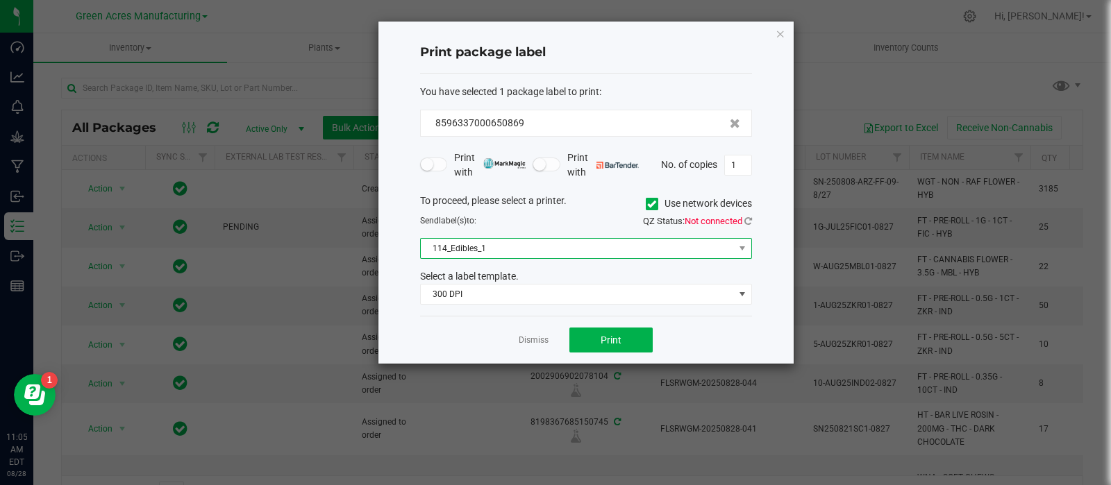
click at [463, 258] on span "114_Edibles_1" at bounding box center [586, 248] width 332 height 21
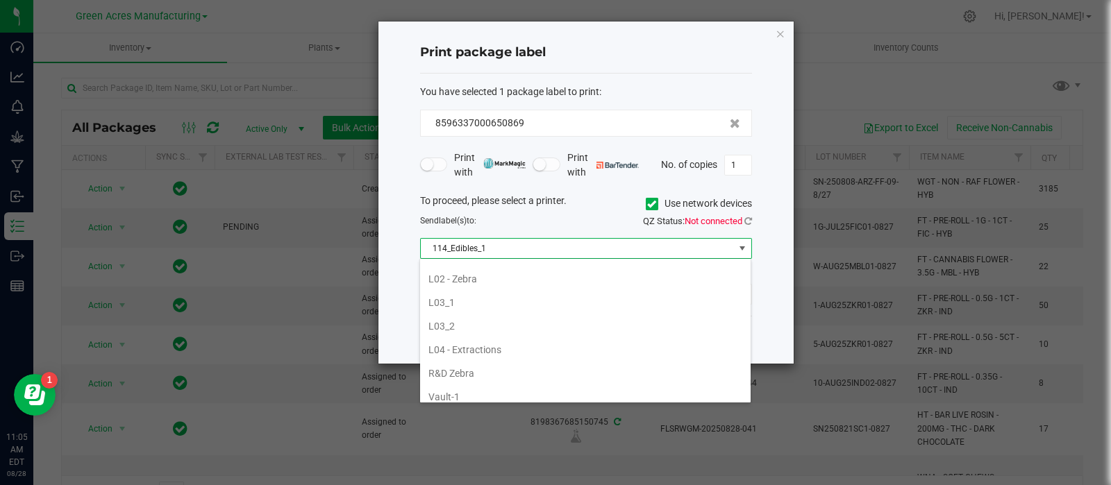
scroll to position [468, 0]
click at [467, 365] on li "R&D Zebra" at bounding box center [585, 372] width 331 height 24
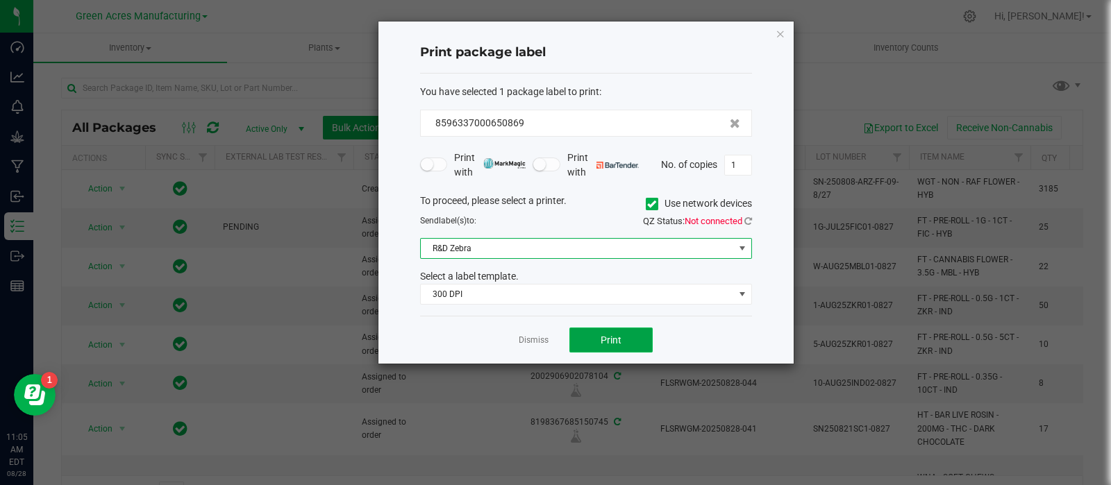
click at [617, 347] on button "Print" at bounding box center [611, 340] width 83 height 25
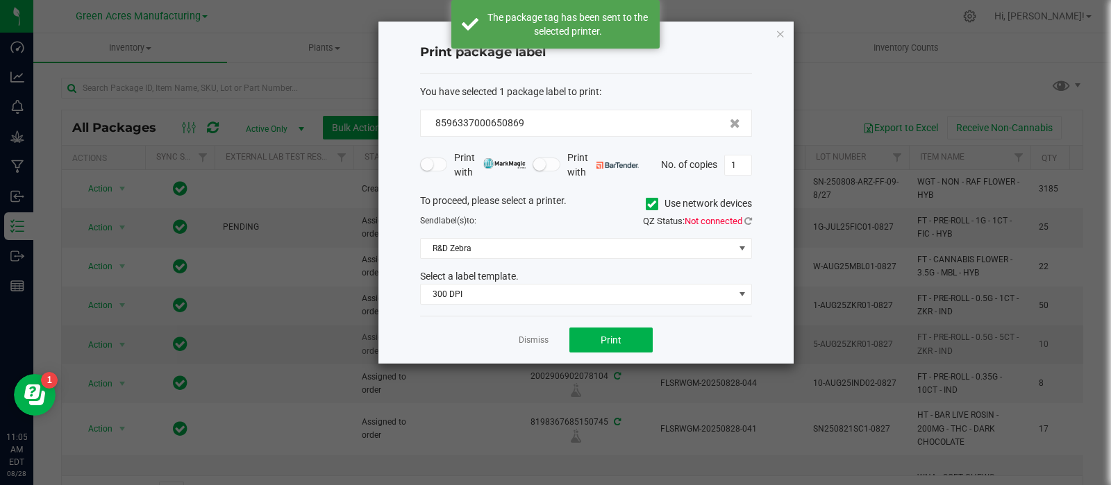
click at [529, 341] on link "Dismiss" at bounding box center [534, 341] width 30 height 12
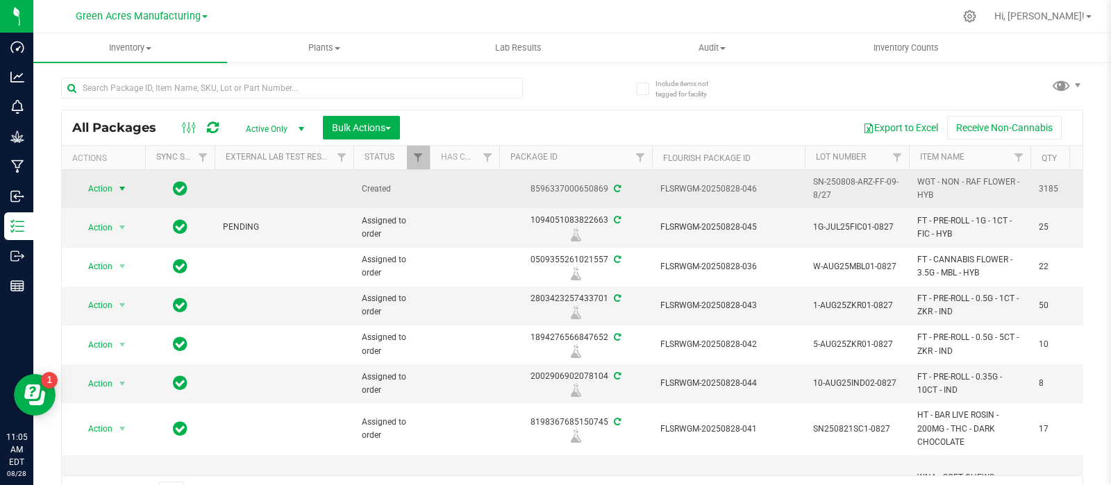
click at [93, 188] on span "Action" at bounding box center [95, 188] width 38 height 19
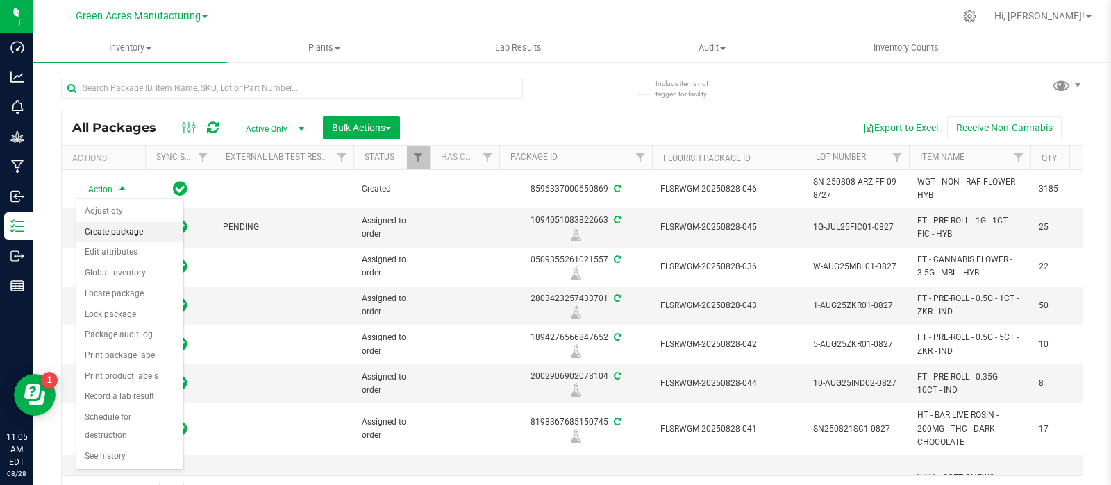
click at [110, 238] on li "Create package" at bounding box center [129, 232] width 107 height 21
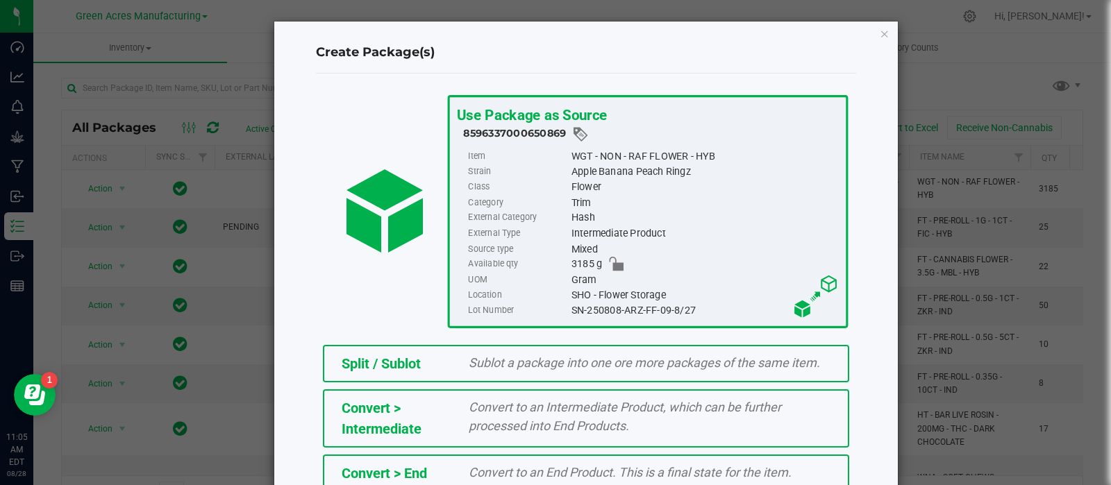
scroll to position [188, 0]
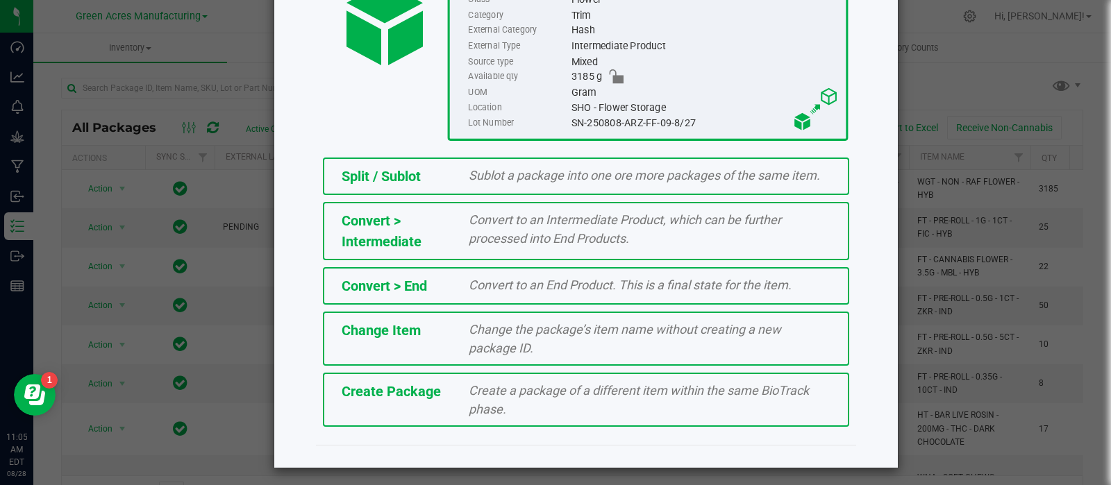
click at [429, 406] on div "Create Package Create a package of a different item within the same BioTrack ph…" at bounding box center [586, 400] width 526 height 54
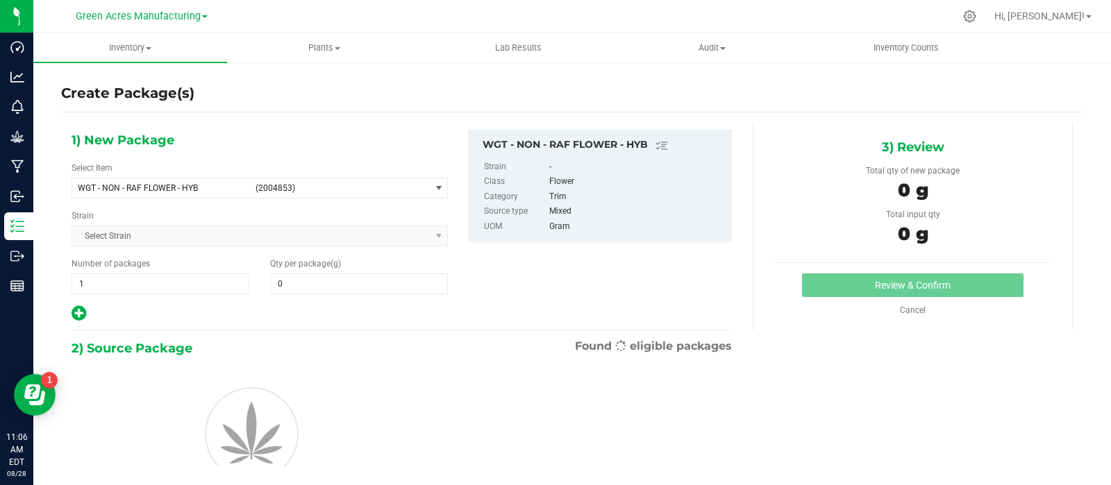
type input "0.0000"
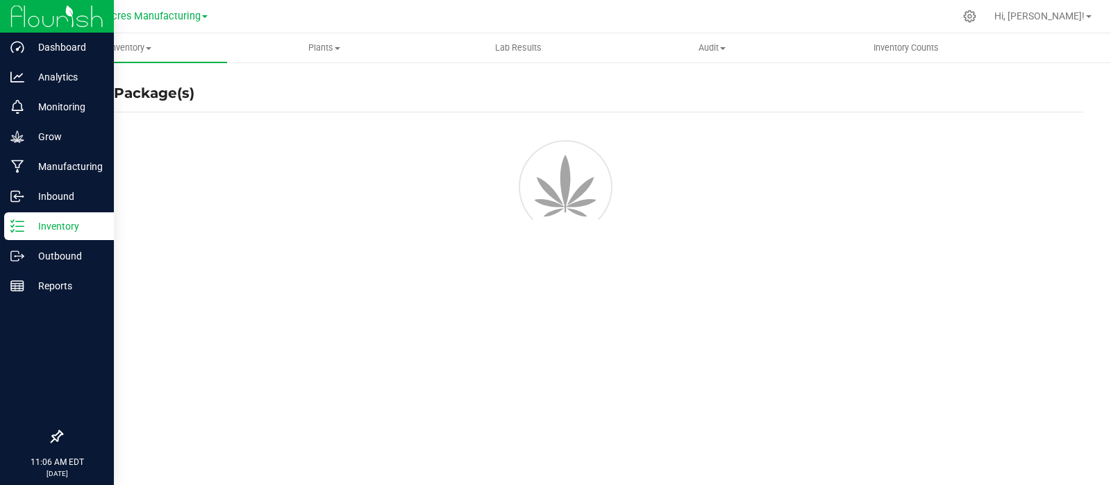
click at [17, 228] on icon at bounding box center [17, 226] width 14 height 14
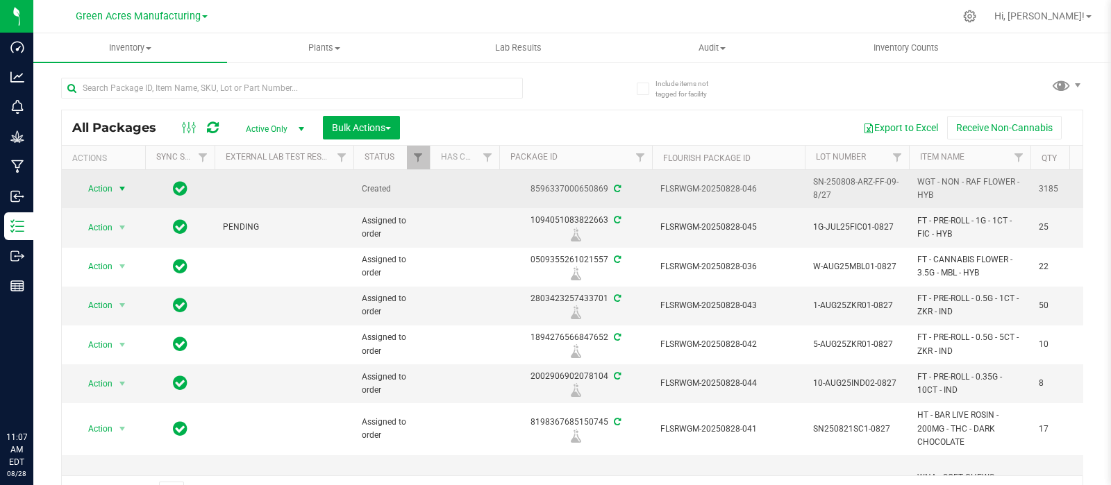
click at [103, 190] on span "Action" at bounding box center [95, 188] width 38 height 19
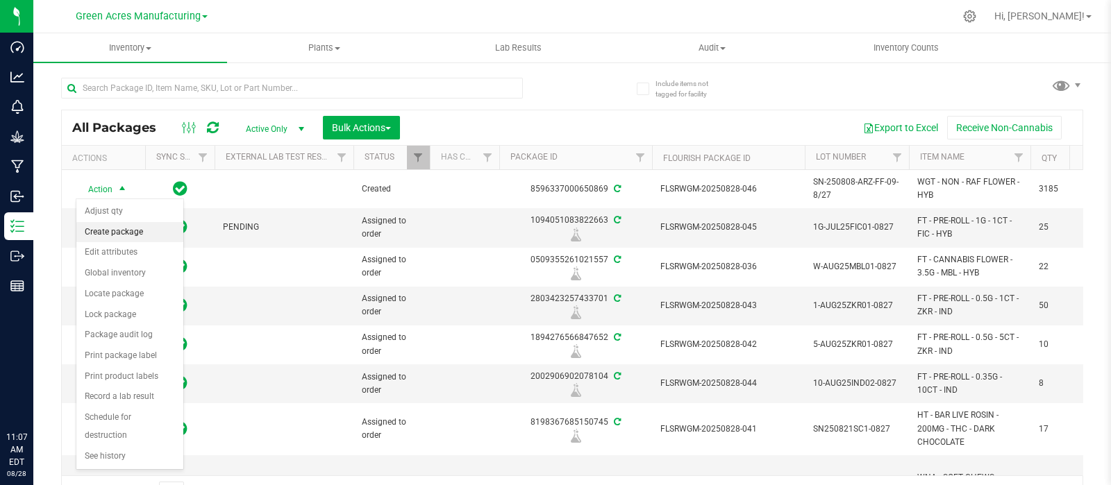
click at [131, 229] on li "Create package" at bounding box center [129, 232] width 107 height 21
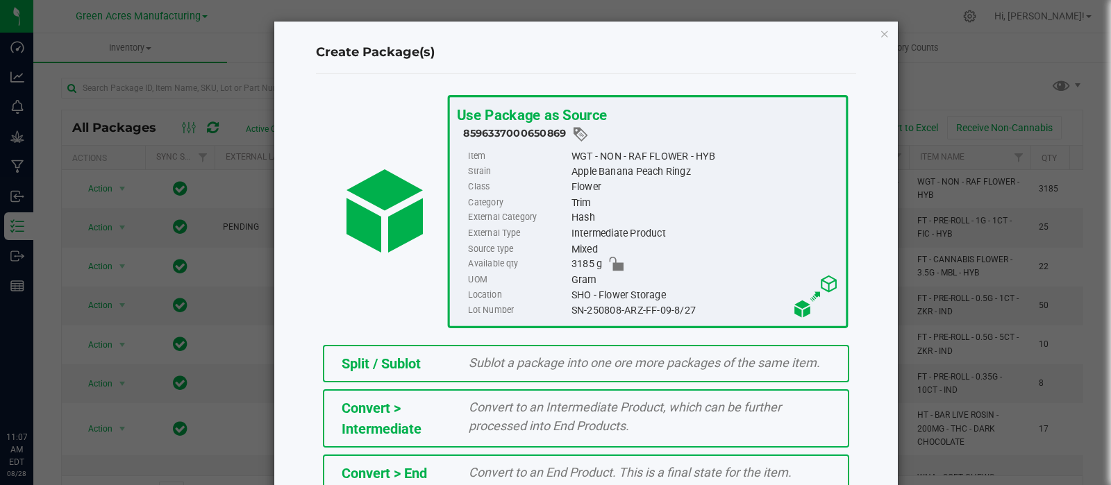
scroll to position [188, 0]
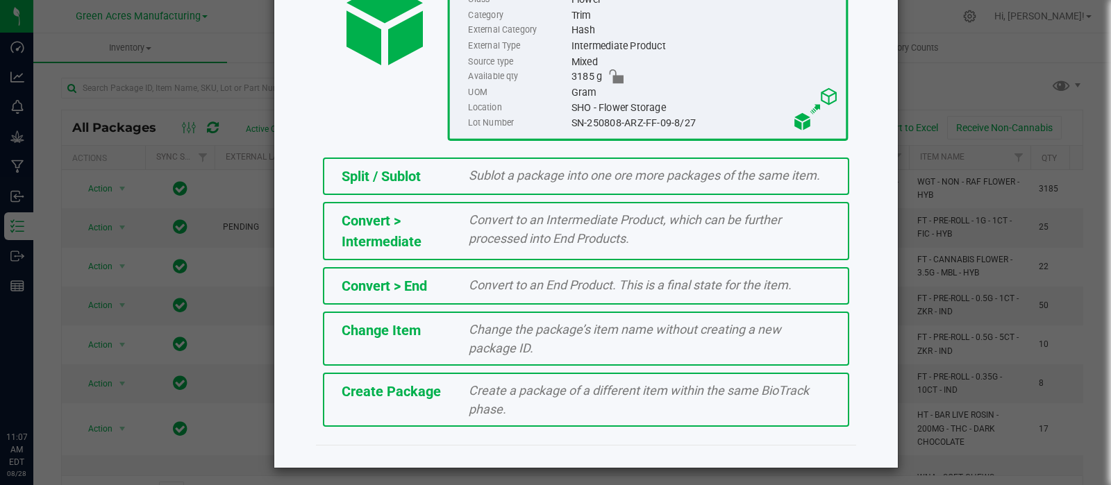
click at [508, 392] on span "Create a package of a different item within the same BioTrack phase." at bounding box center [639, 399] width 340 height 33
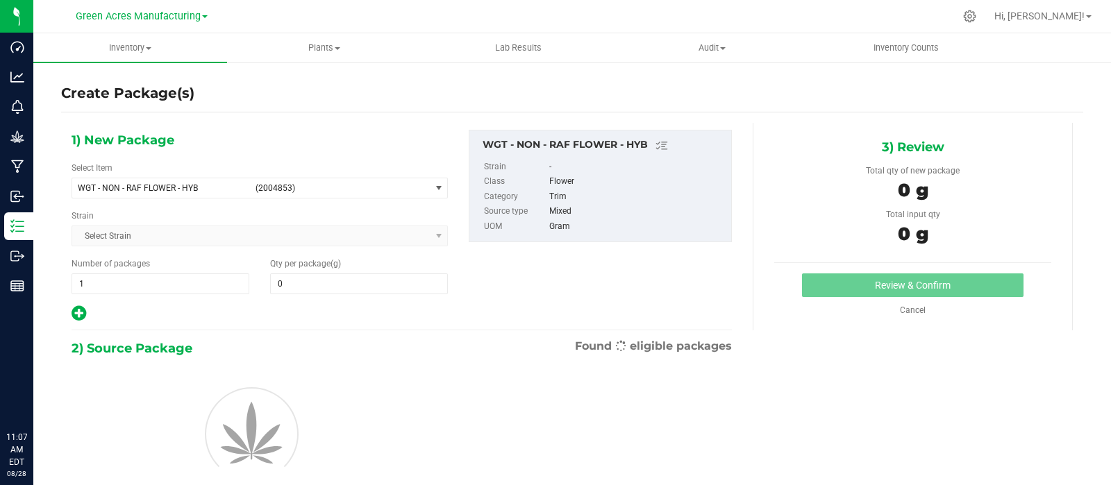
type input "0.0000"
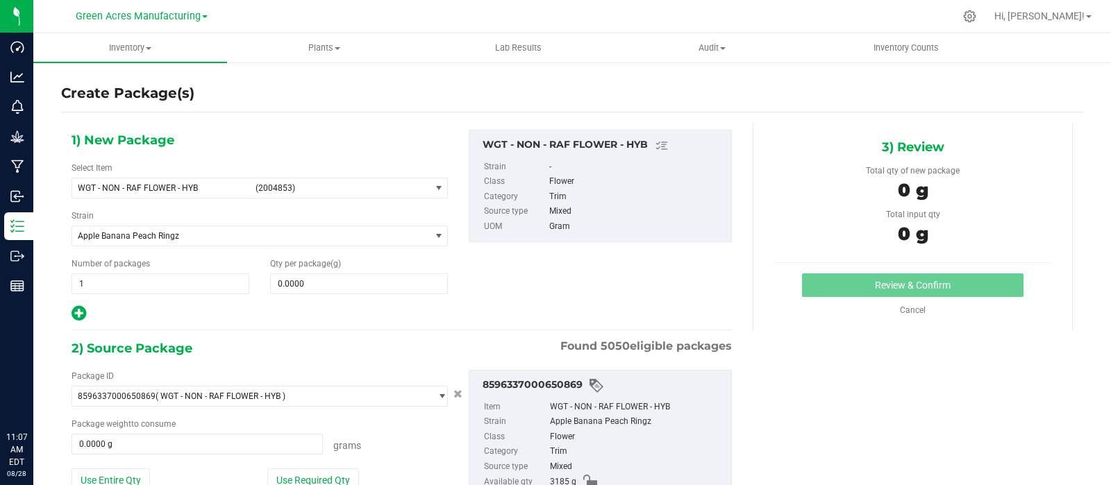
scroll to position [96, 0]
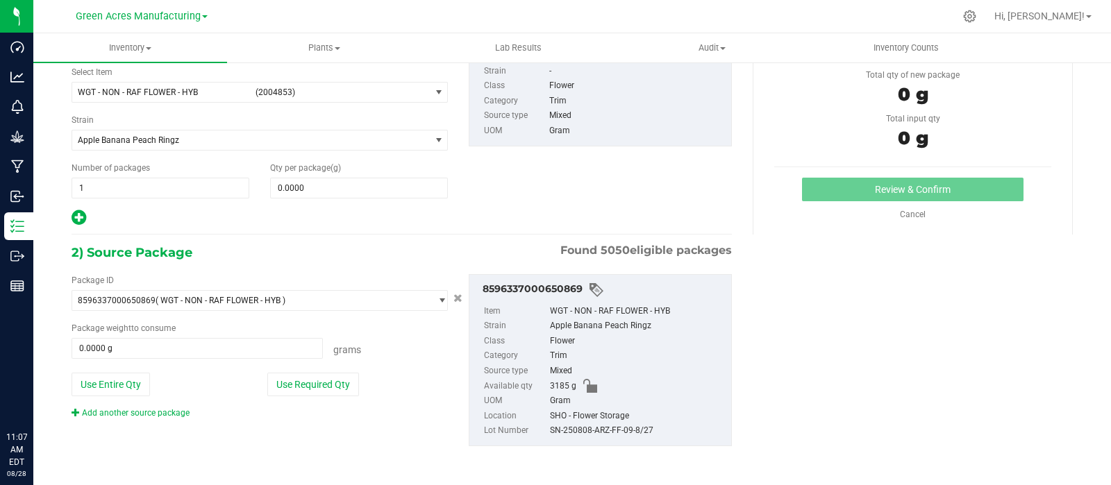
click at [93, 398] on div "Package ID 8596337000650869 ( WGT - NON - RAF FLOWER - HYB ) 0000518841815896 0…" at bounding box center [259, 346] width 397 height 145
click at [97, 381] on button "Use Entire Qty" at bounding box center [111, 385] width 78 height 24
type input "3185.0000 g"
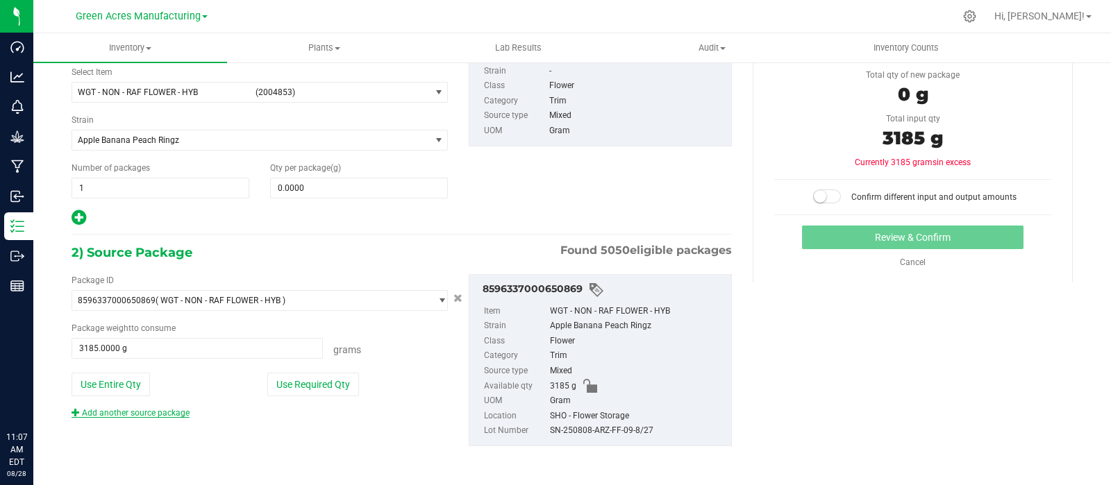
click at [101, 412] on link "Add another source package" at bounding box center [131, 413] width 118 height 10
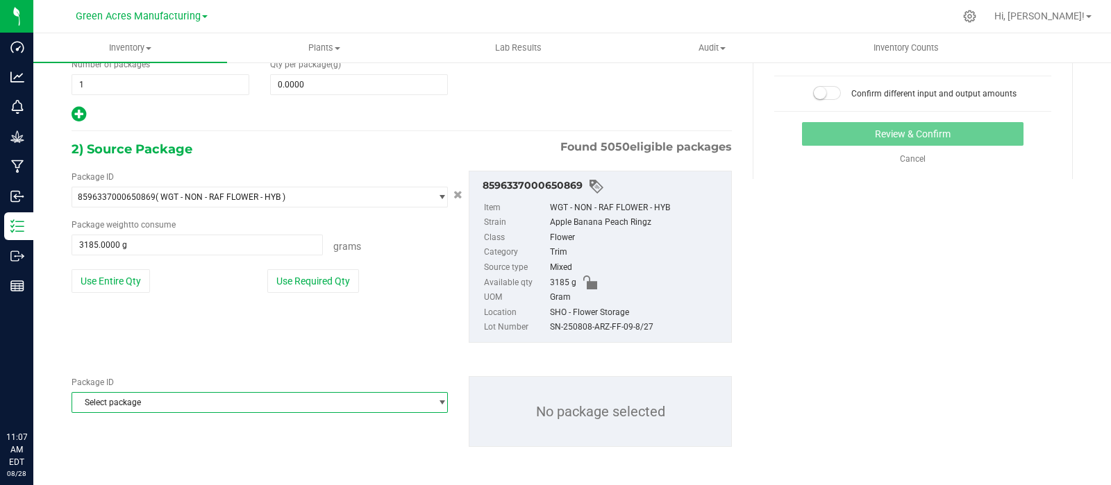
click at [222, 395] on span "Select package" at bounding box center [251, 402] width 358 height 19
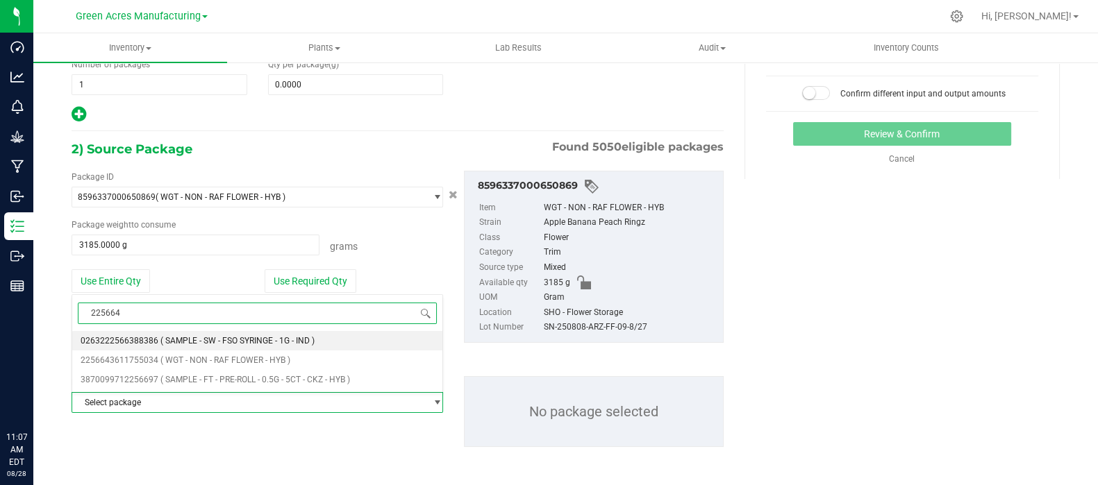
type input "2256643"
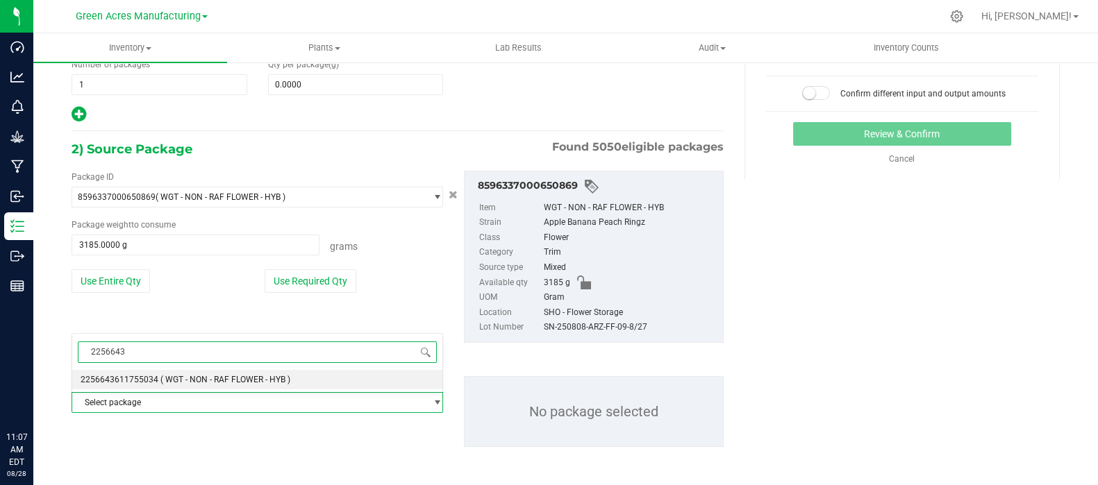
click at [217, 383] on span "( WGT - NON - RAF FLOWER - HYB )" at bounding box center [225, 380] width 130 height 10
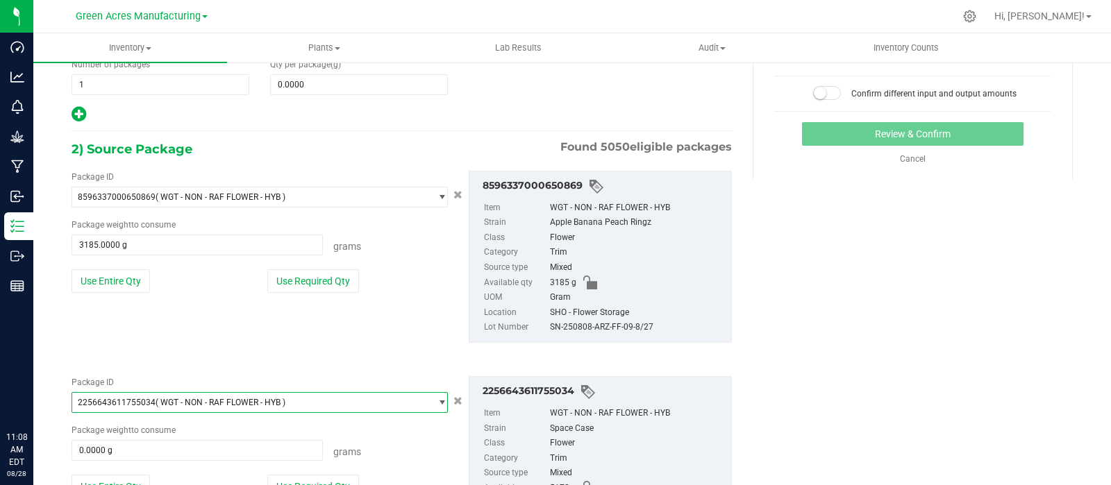
scroll to position [301, 0]
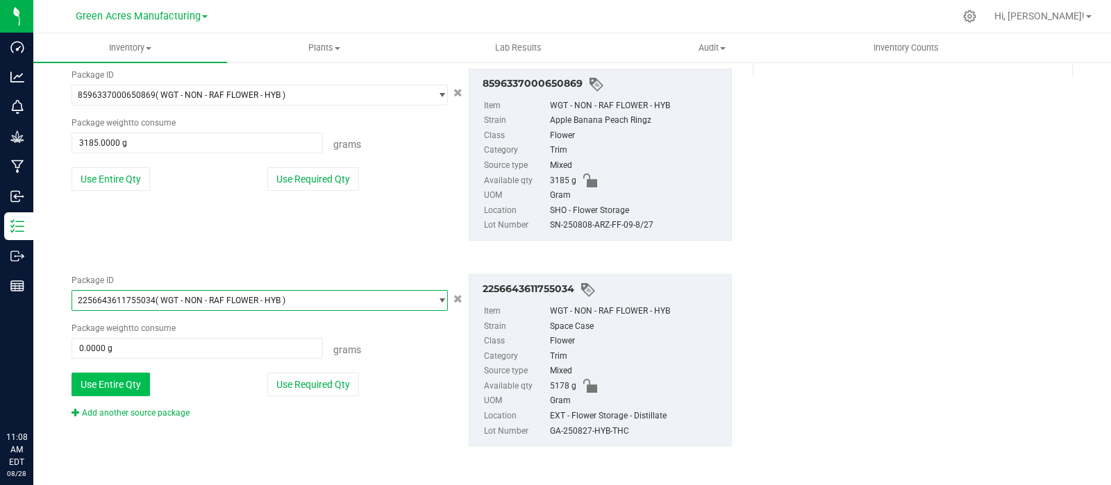
click at [122, 374] on button "Use Entire Qty" at bounding box center [111, 385] width 78 height 24
type input "5178.0000 g"
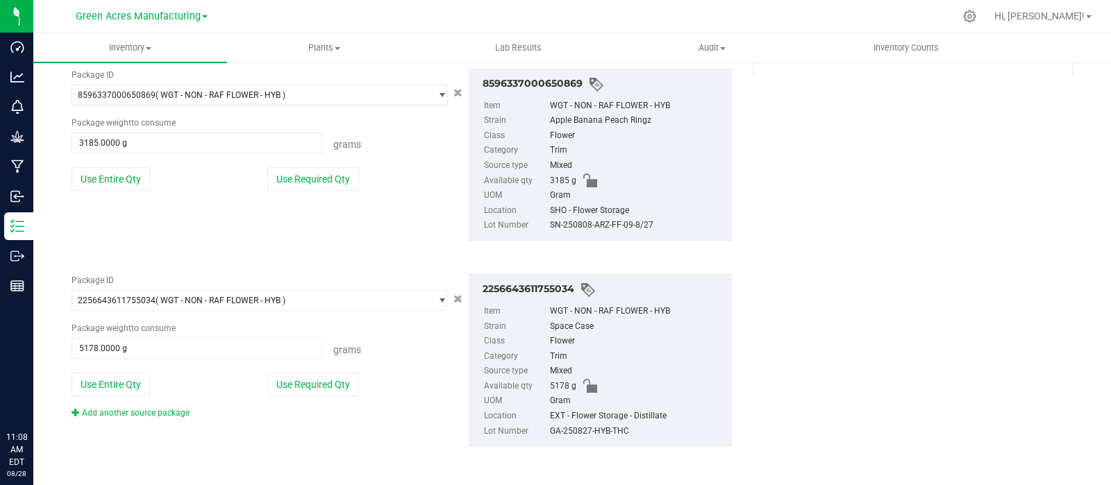
scroll to position [0, 0]
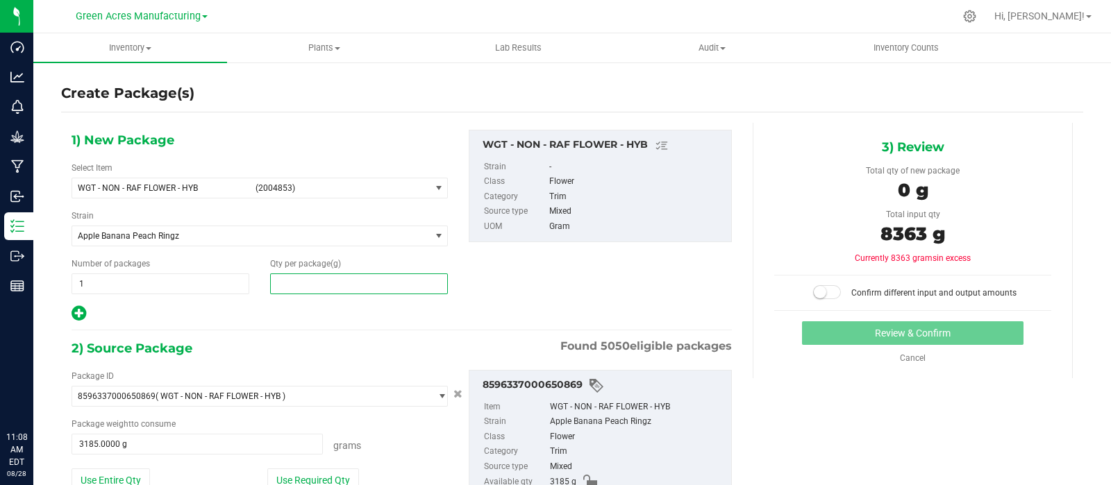
click at [301, 280] on span at bounding box center [359, 284] width 178 height 21
type input "8363"
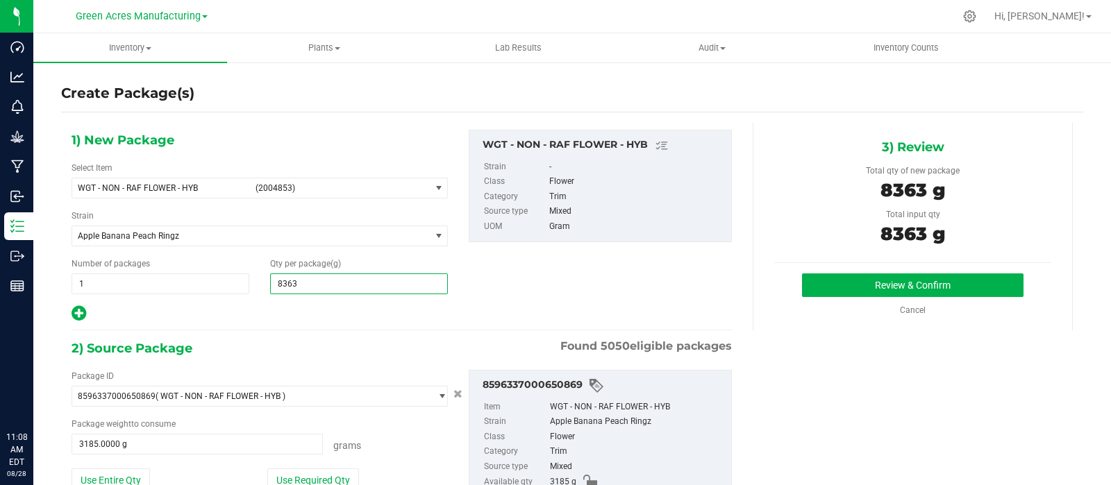
scroll to position [301, 0]
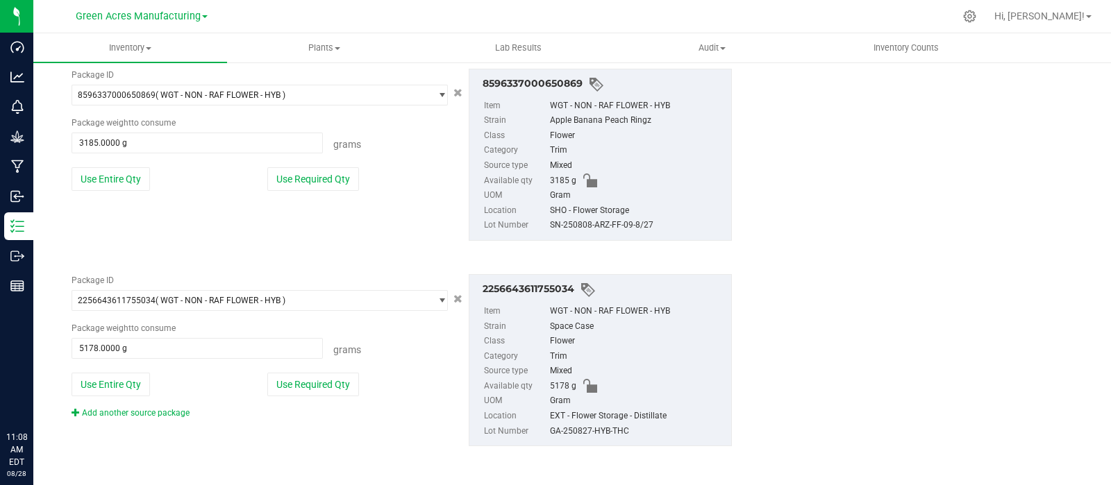
type input "8,363.0000"
click at [579, 429] on div "GA-250827-HYB-THC" at bounding box center [637, 431] width 174 height 15
click at [579, 430] on div "GA-250827-HYB-THC" at bounding box center [637, 431] width 174 height 15
click at [580, 430] on div "GA-250827-HYB-THC" at bounding box center [637, 431] width 174 height 15
copy div "GA-250827-HYB-THC"
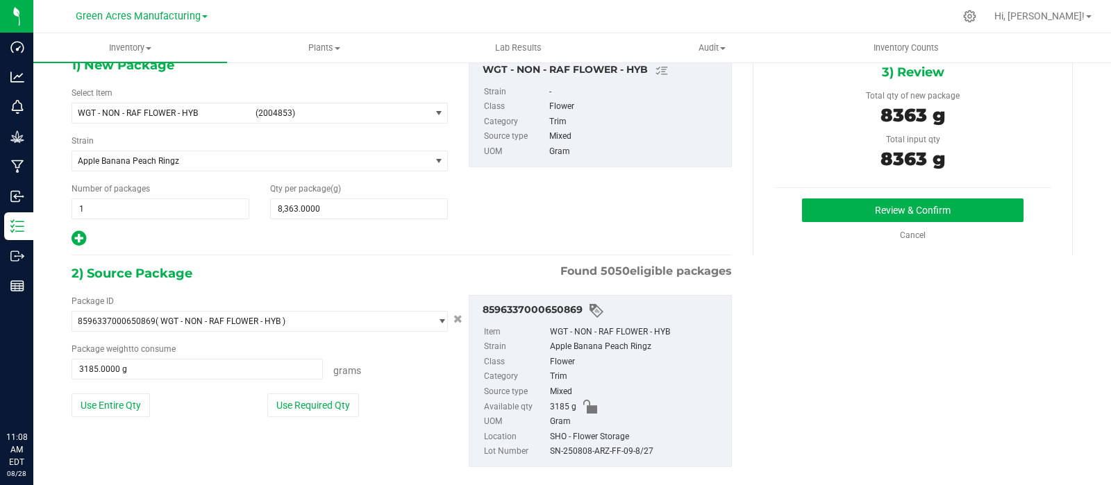
scroll to position [0, 0]
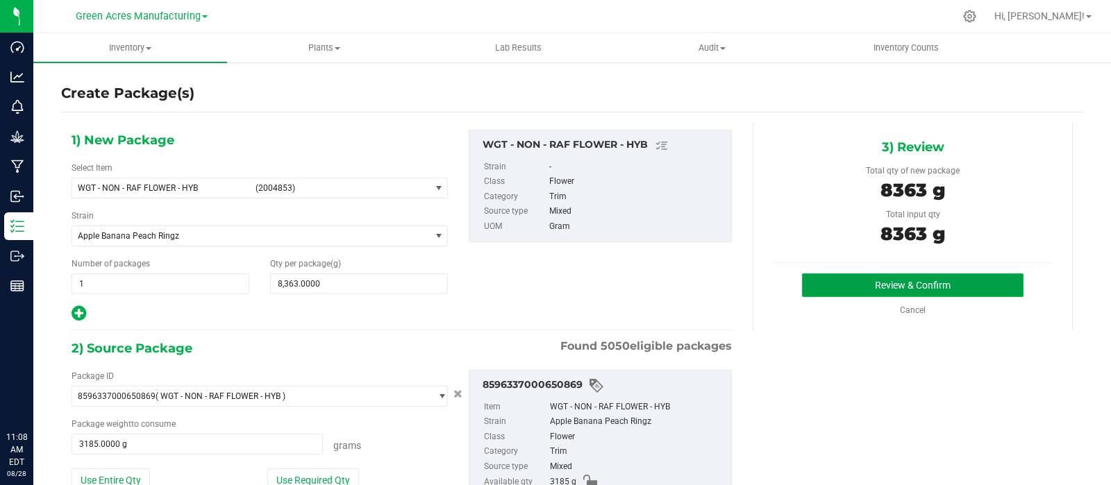
click at [917, 276] on button "Review & Confirm" at bounding box center [913, 286] width 222 height 24
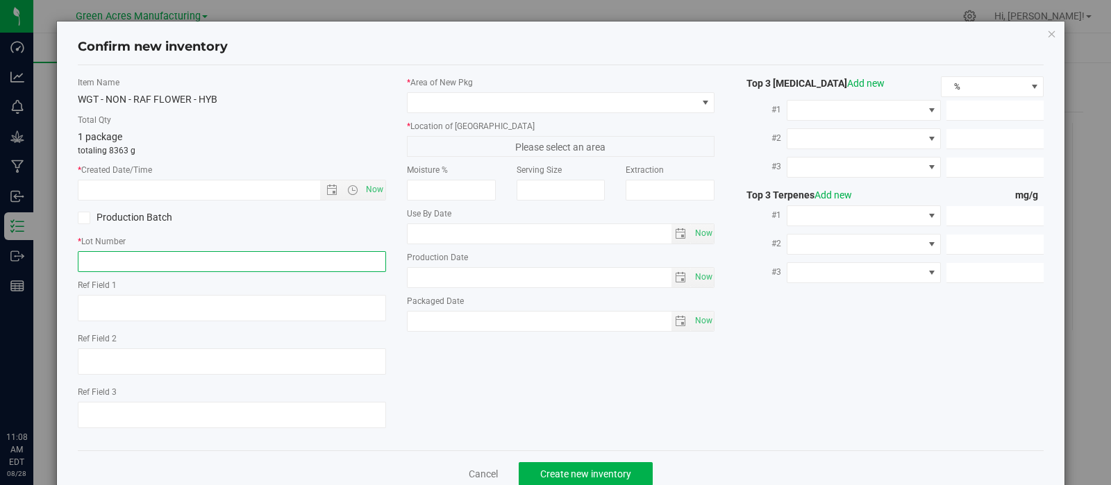
click at [247, 259] on input "text" at bounding box center [232, 261] width 308 height 21
paste input "GA-250827-HYB-THC"
type input "GA-250827-HYB-THC"
click at [367, 189] on span "Now" at bounding box center [375, 190] width 24 height 20
type input "8/28/2025 11:08 AM"
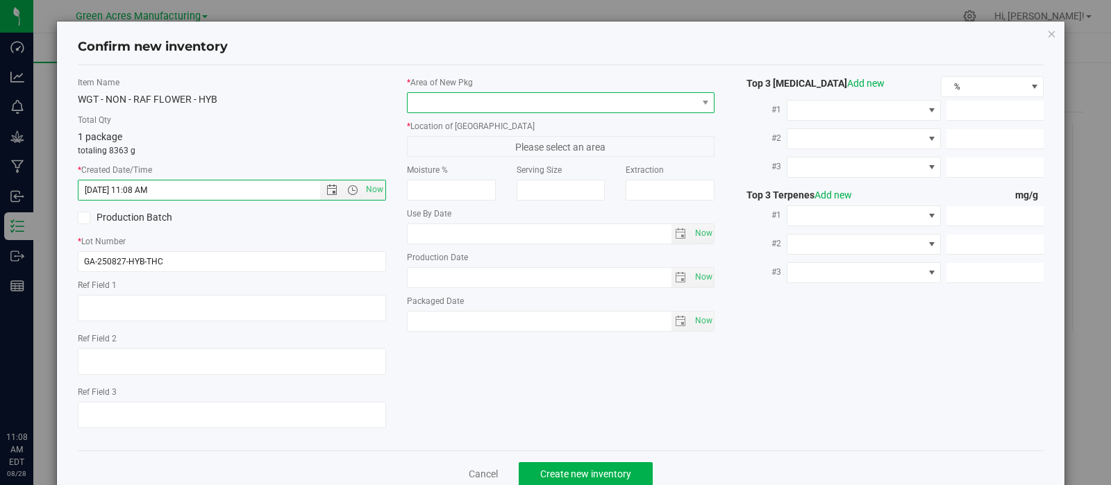
click at [457, 97] on span at bounding box center [553, 102] width 290 height 19
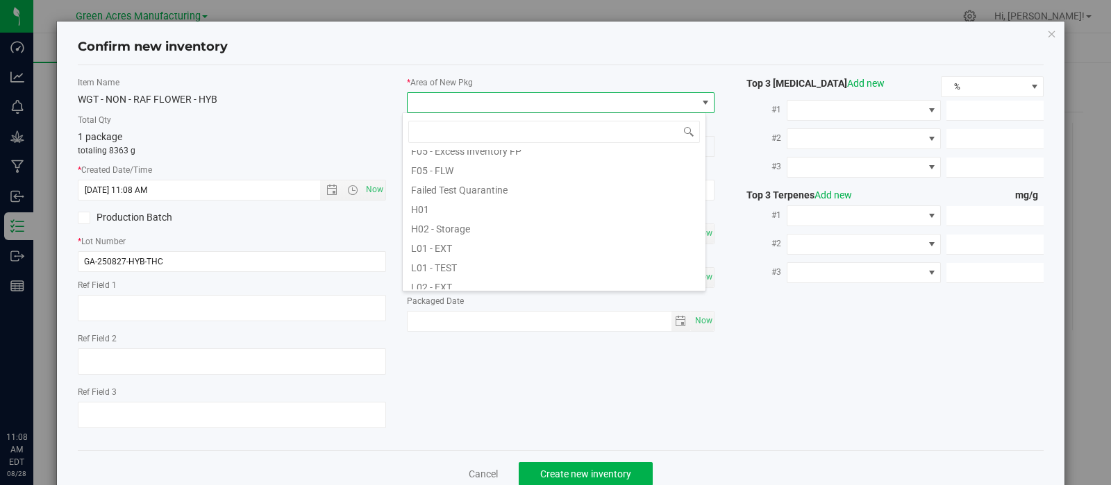
scroll to position [168, 0]
click at [445, 286] on li "L02 - EXT" at bounding box center [554, 283] width 303 height 19
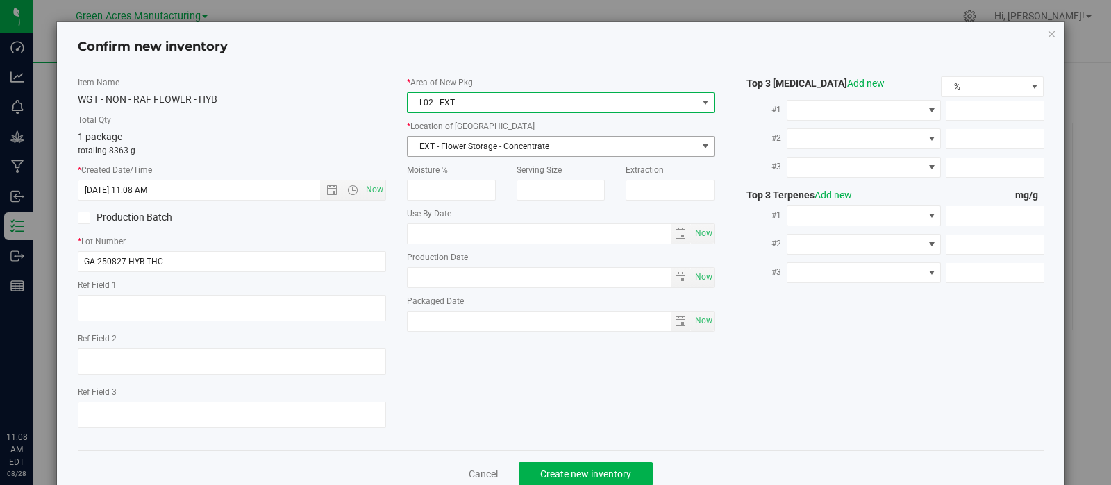
click at [428, 142] on span "EXT - Flower Storage - Concentrate" at bounding box center [553, 146] width 290 height 19
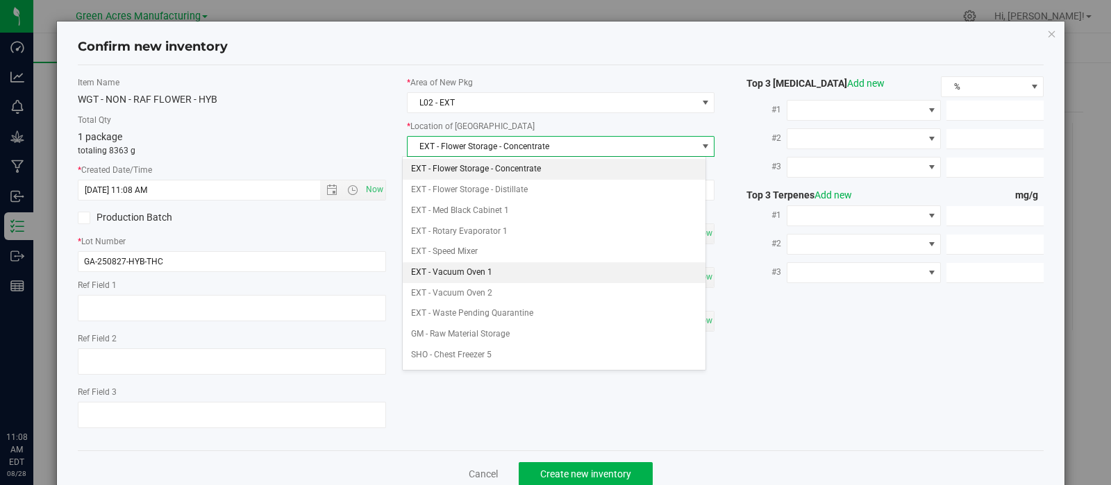
scroll to position [219, 0]
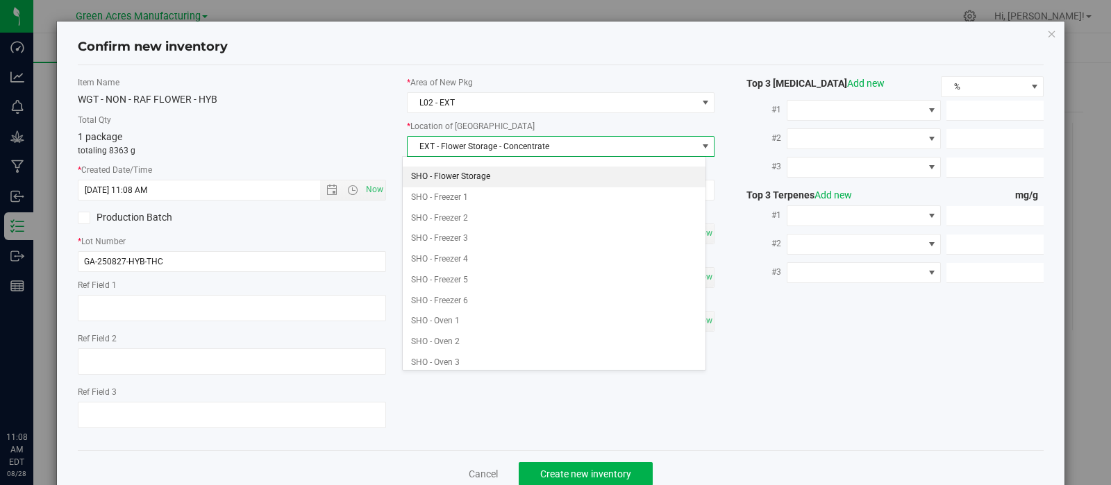
click at [469, 172] on li "SHO - Flower Storage" at bounding box center [554, 177] width 303 height 21
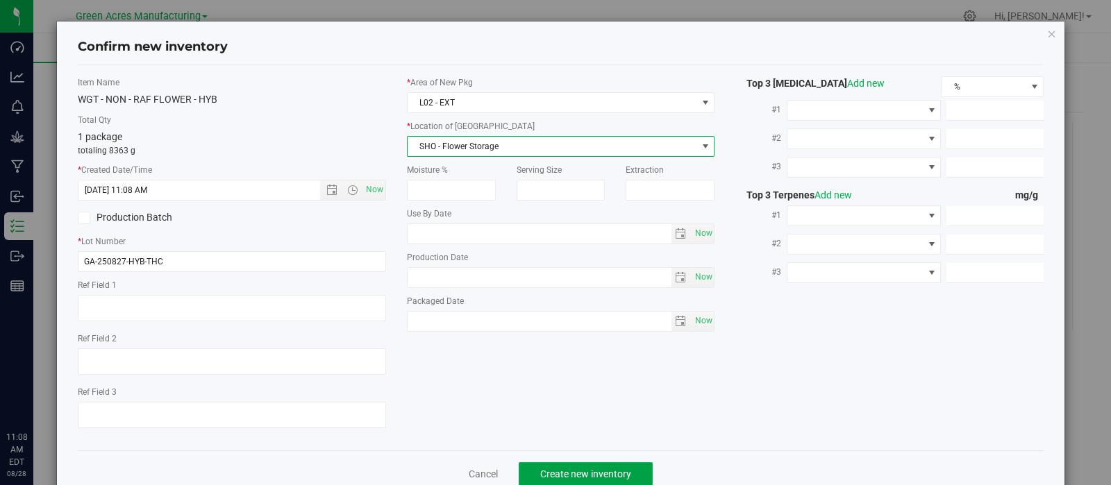
click at [524, 470] on button "Create new inventory" at bounding box center [586, 475] width 134 height 24
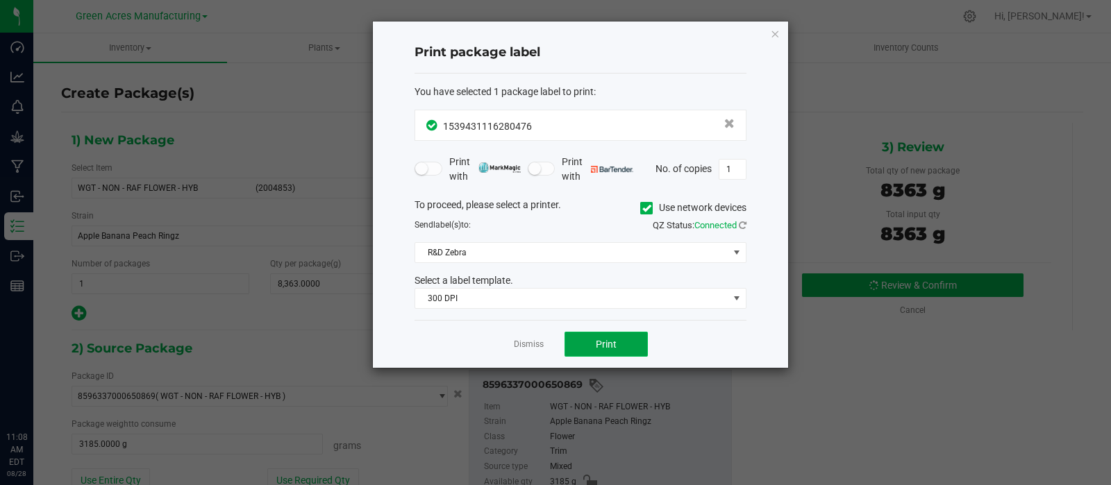
click at [605, 336] on button "Print" at bounding box center [606, 344] width 83 height 25
click at [519, 363] on div "Dismiss Print" at bounding box center [581, 344] width 332 height 48
click at [514, 341] on link "Dismiss" at bounding box center [529, 345] width 30 height 12
